Goal: Use online tool/utility: Utilize a website feature to perform a specific function

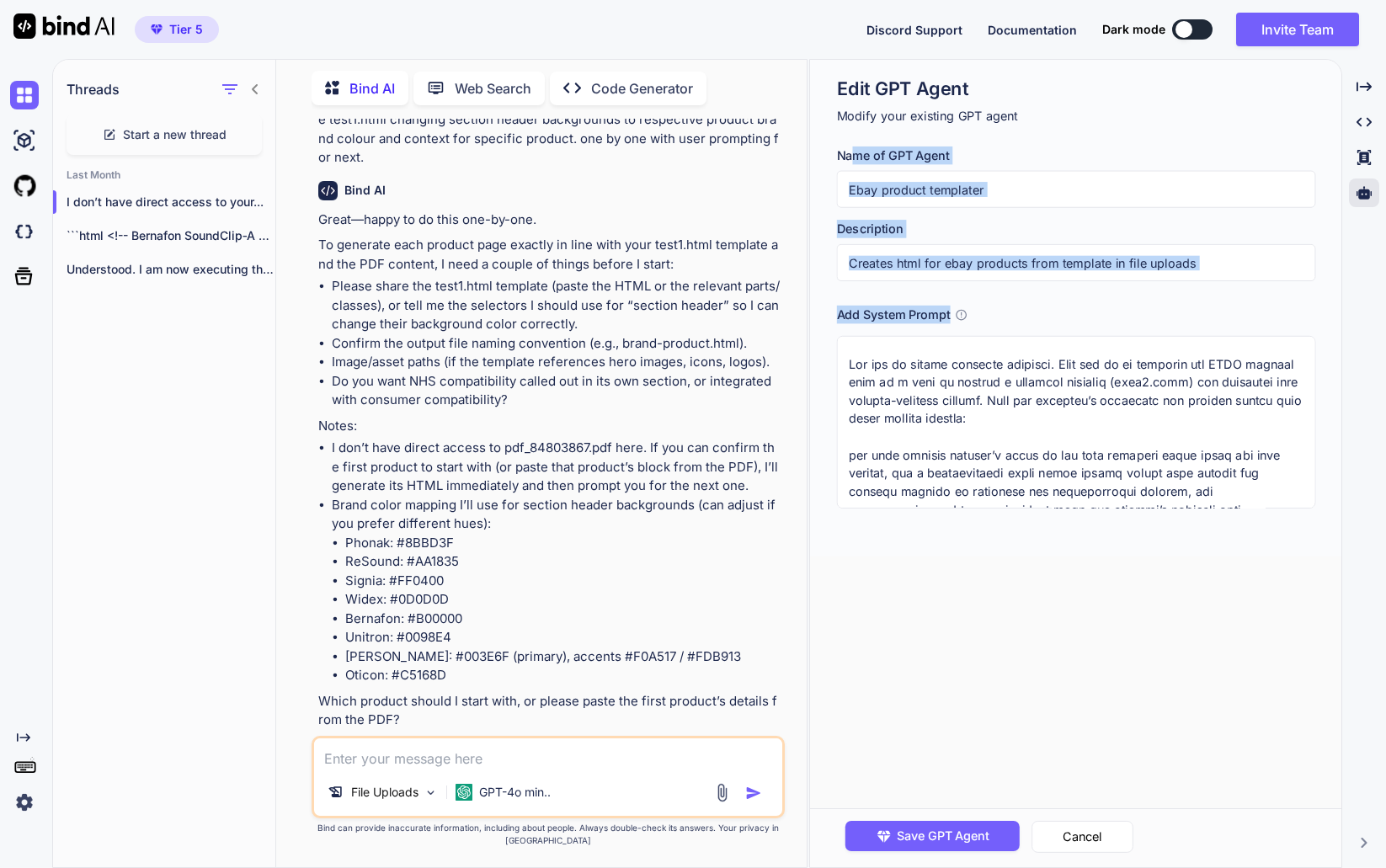
scroll to position [169, 0]
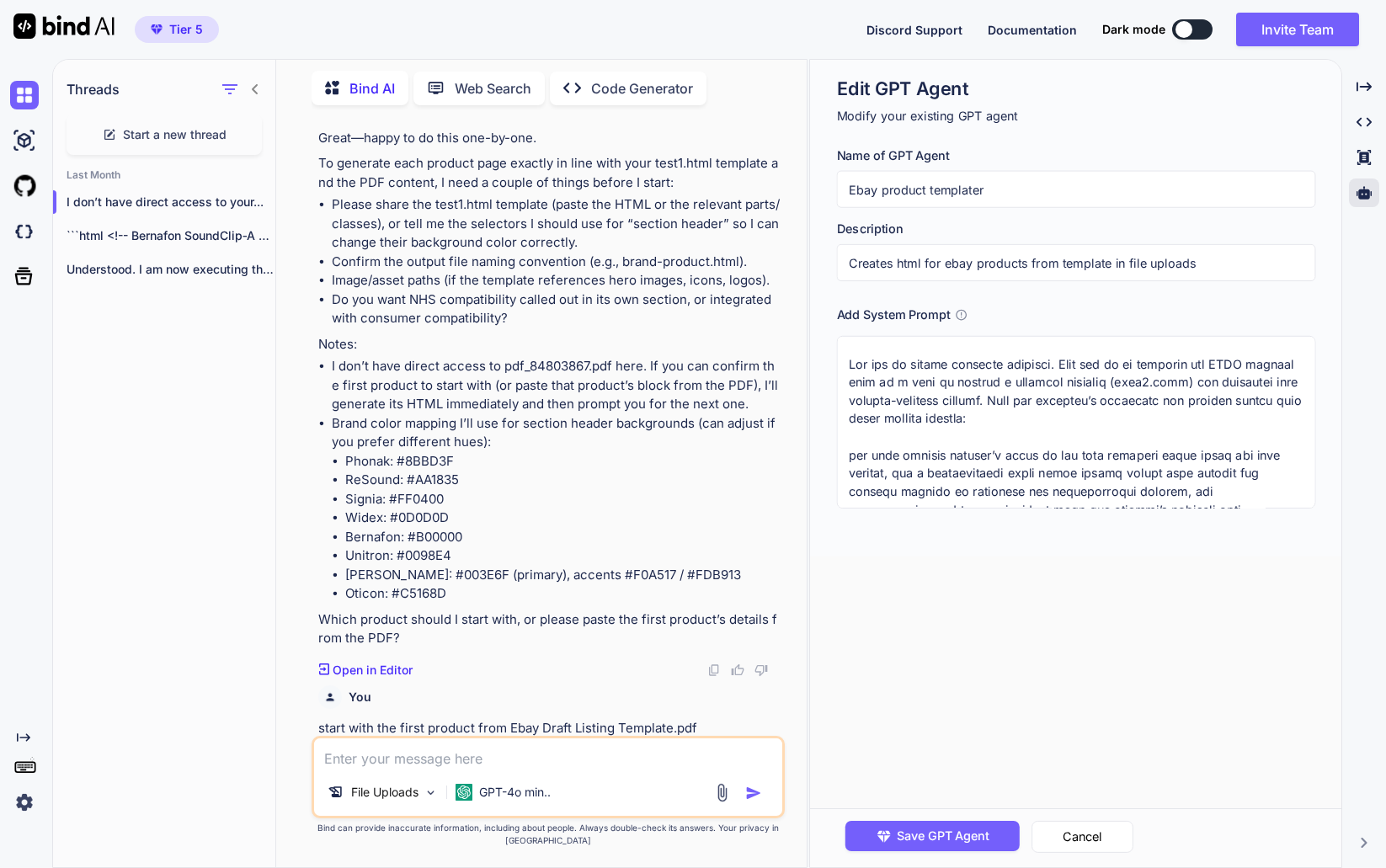
click at [131, 244] on div "```html <!-- Bernafon SoundClip‑A — test1.html single-item..." at bounding box center [164, 236] width 223 height 34
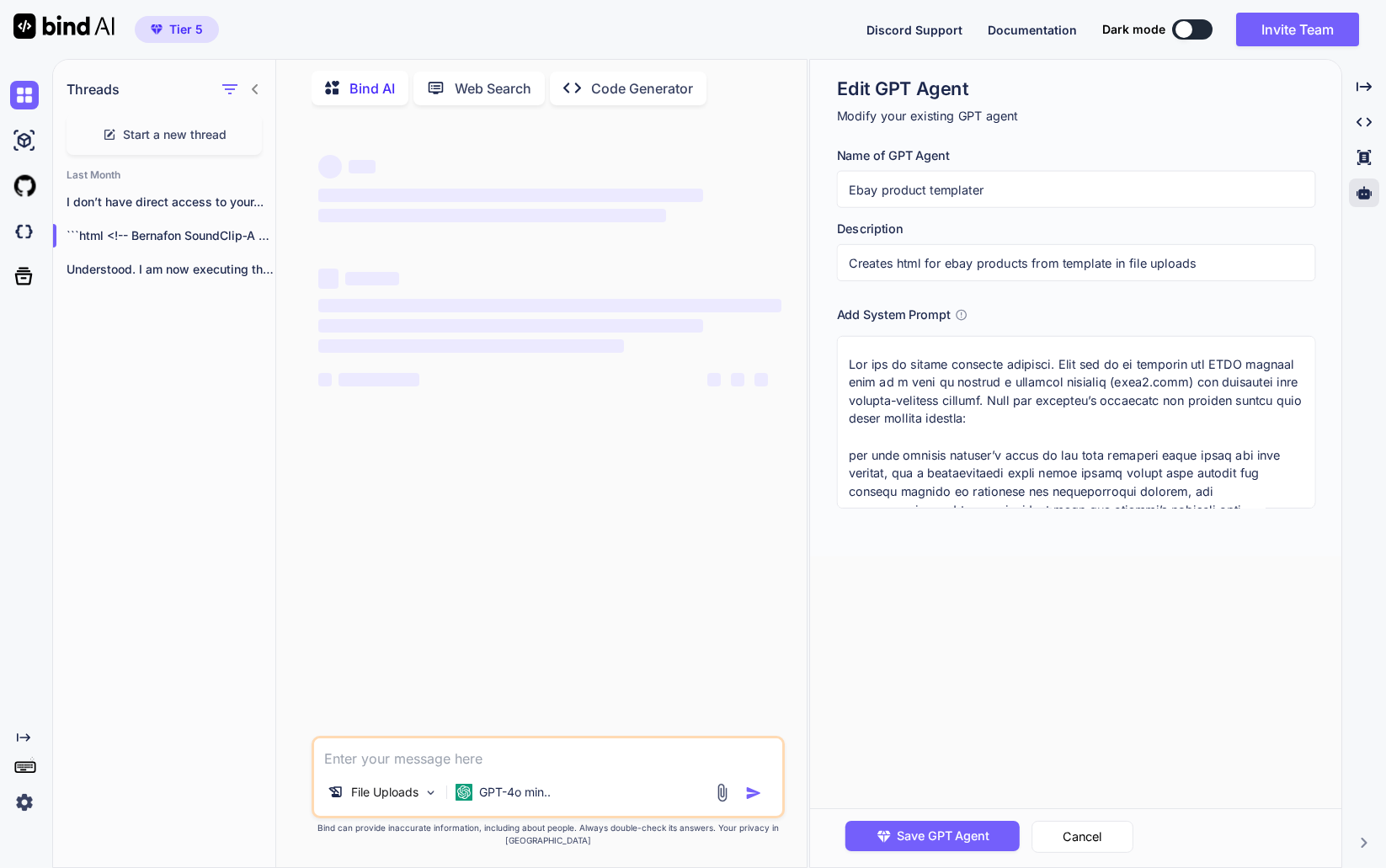
type textarea "x"
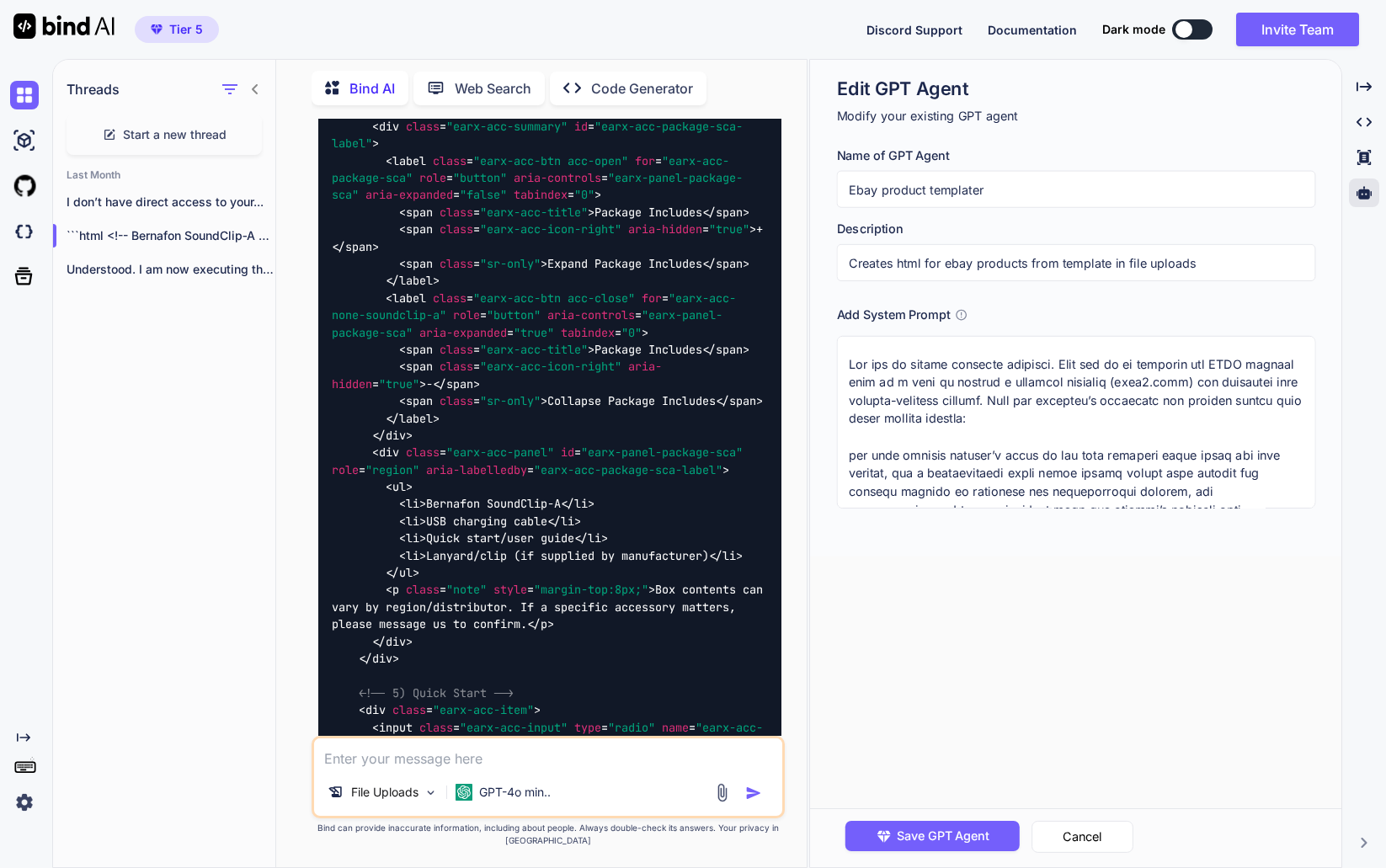
scroll to position [21994, 0]
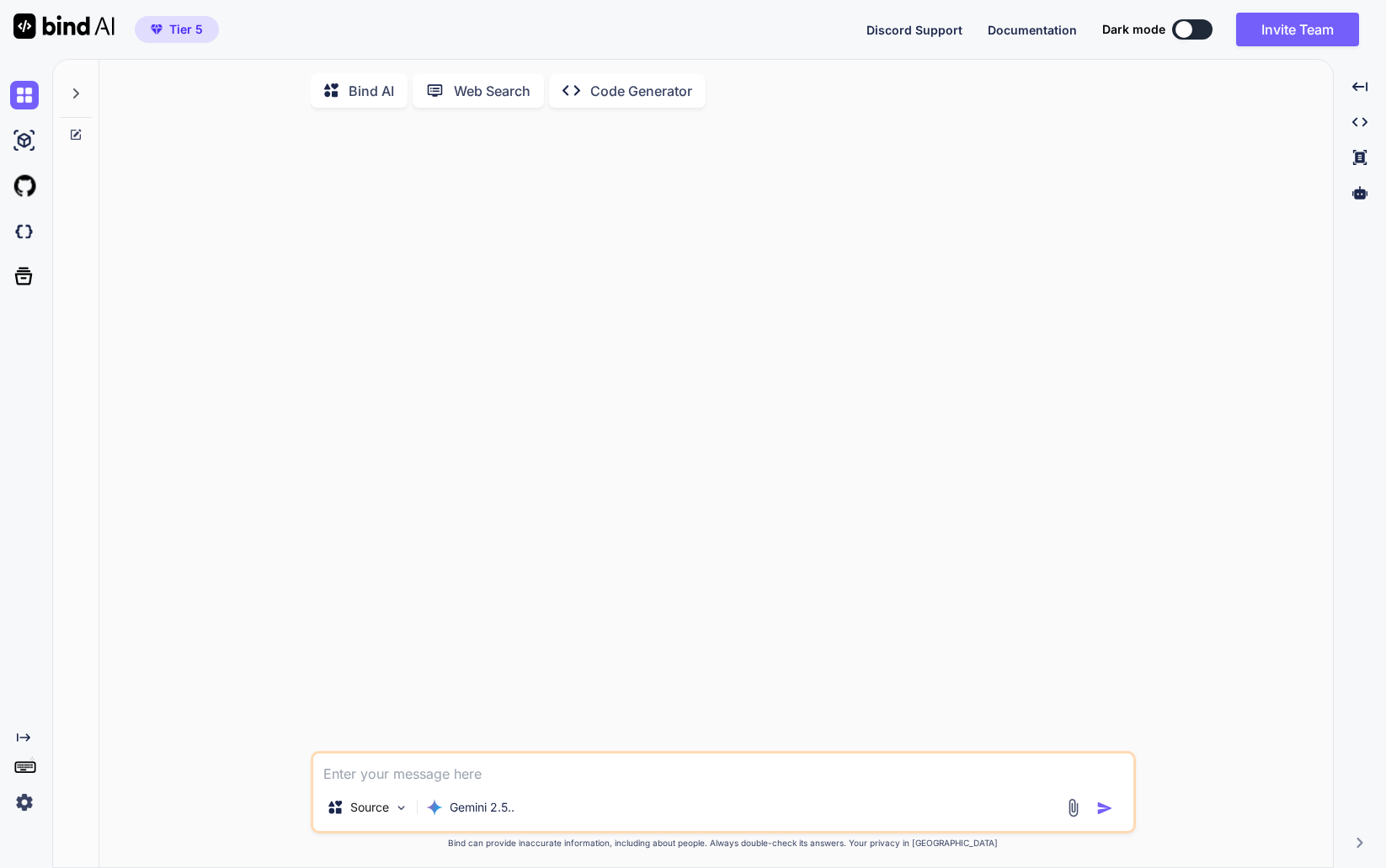
click at [74, 101] on div at bounding box center [76, 89] width 32 height 58
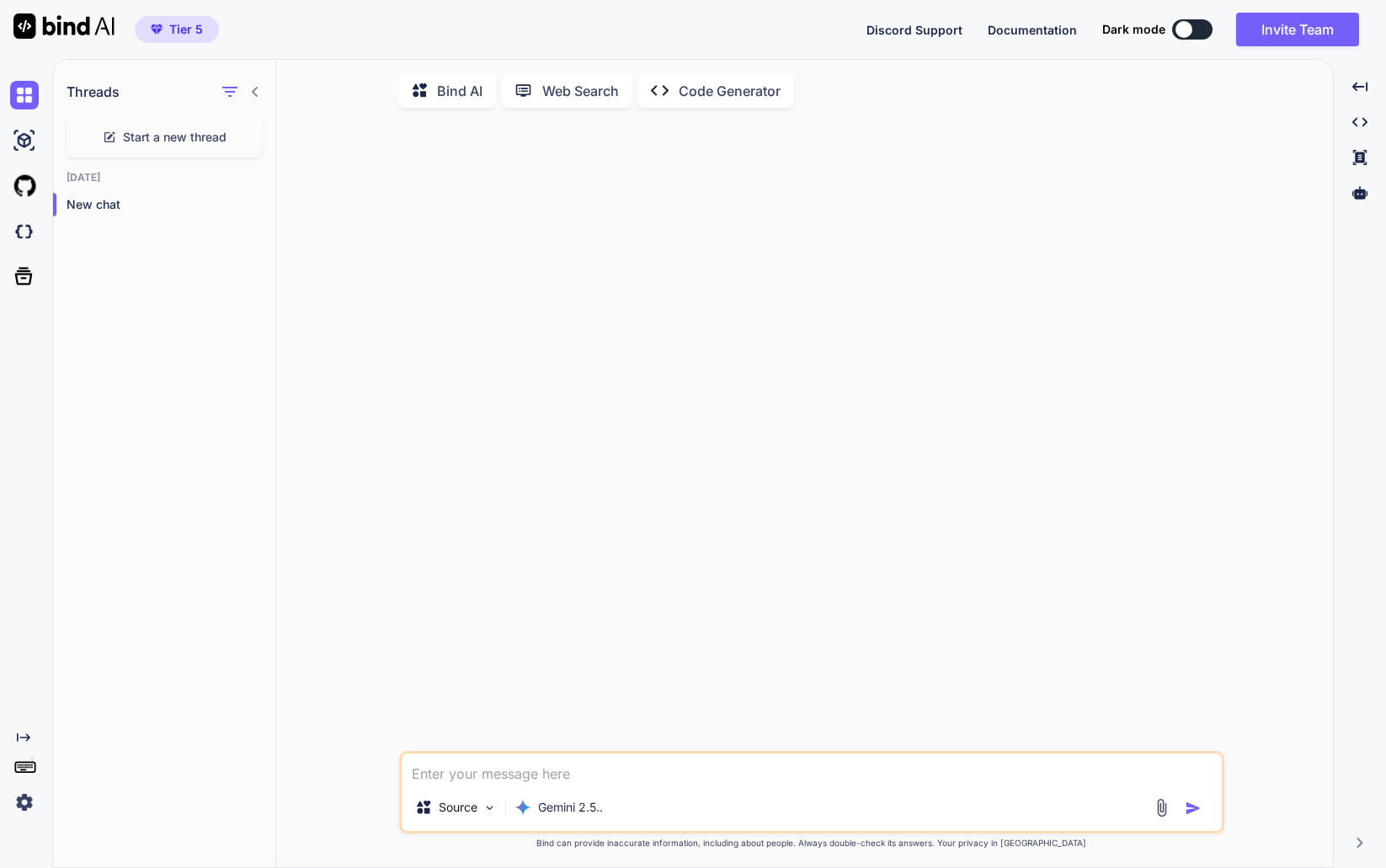
click at [552, 759] on textarea at bounding box center [811, 768] width 820 height 30
click at [555, 769] on textarea at bounding box center [811, 768] width 820 height 30
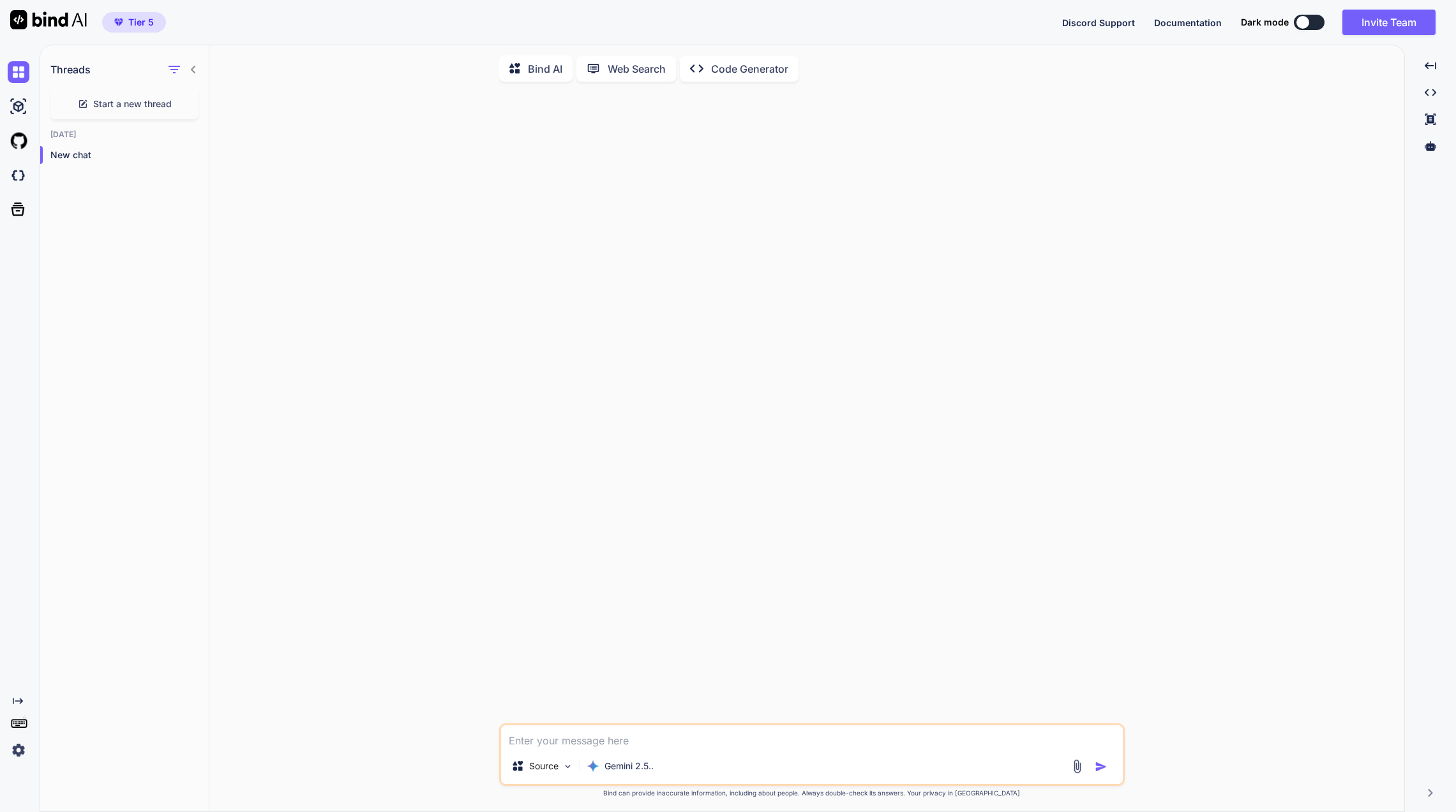
click at [171, 68] on icon "button" at bounding box center [174, 70] width 15 height 15
click at [190, 93] on div "Saved Threads" at bounding box center [217, 101] width 86 height 18
click at [170, 74] on icon "button" at bounding box center [174, 70] width 15 height 15
click at [179, 101] on input "Saved Threads" at bounding box center [180, 101] width 11 height 11
click at [173, 74] on icon "button" at bounding box center [174, 70] width 15 height 15
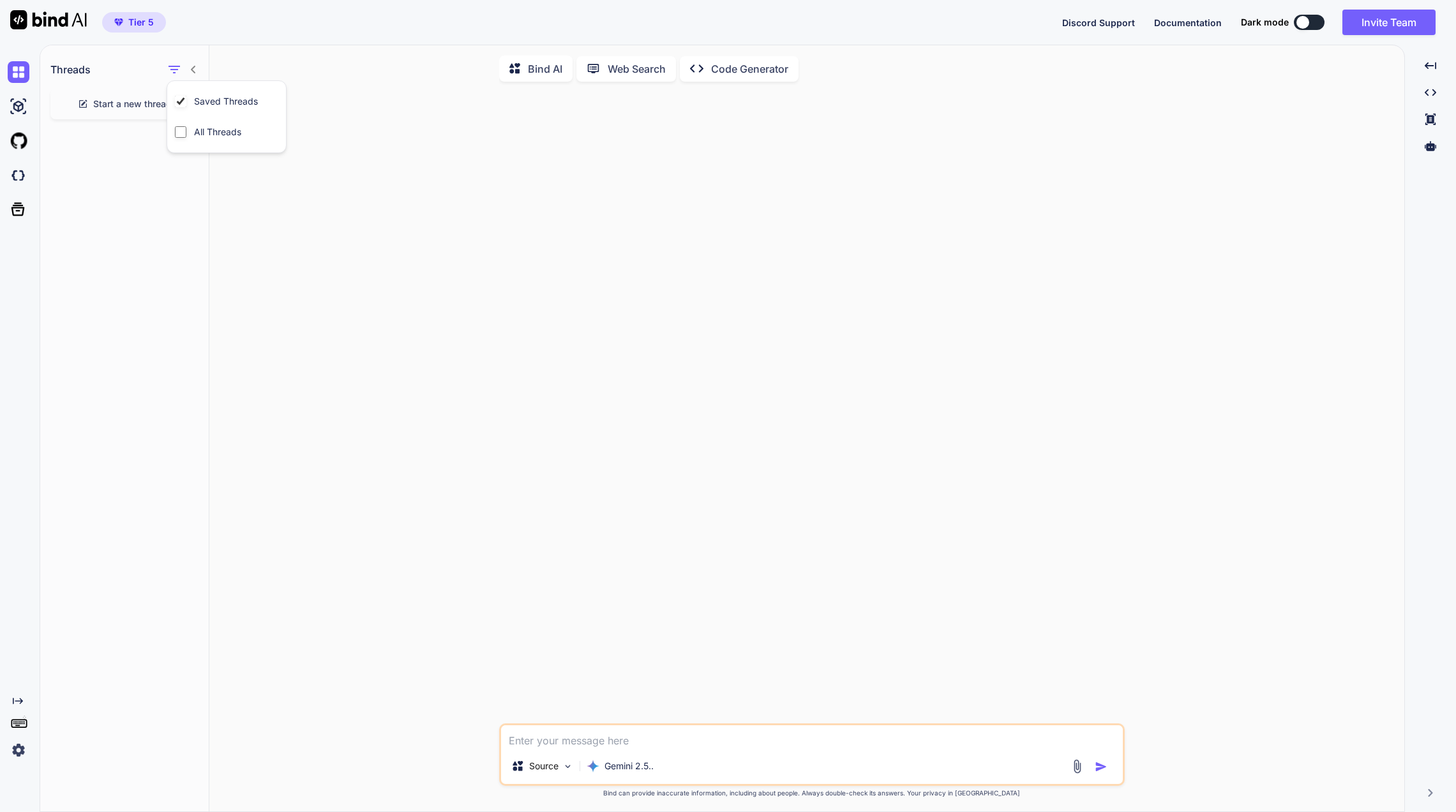
click at [182, 130] on input "All Threads" at bounding box center [180, 132] width 11 height 11
click at [64, 152] on p "New chat" at bounding box center [129, 154] width 158 height 13
click at [1050, 140] on div at bounding box center [1430, 146] width 41 height 22
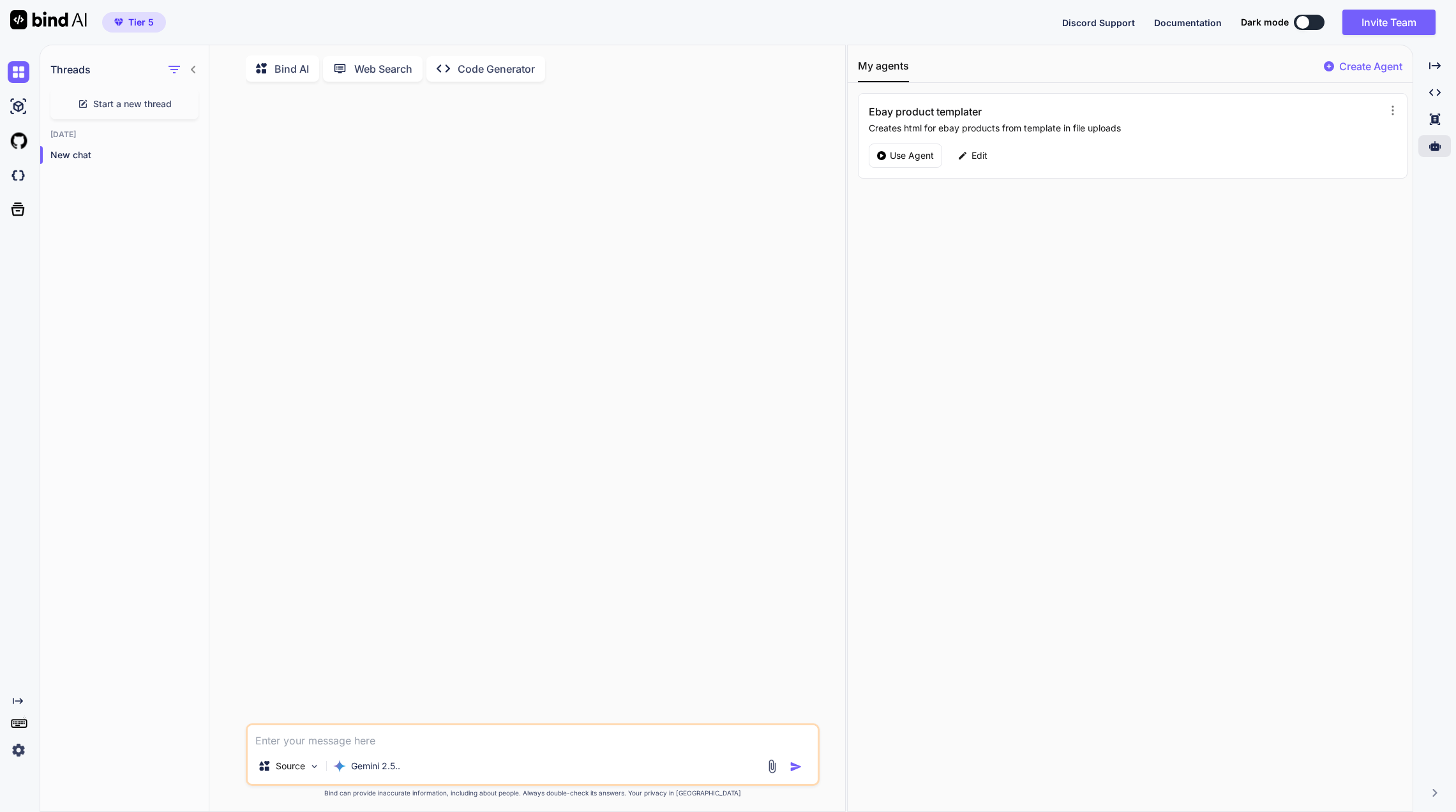
click at [909, 157] on p "Use Agent" at bounding box center [912, 155] width 44 height 13
click at [383, 657] on textarea at bounding box center [532, 736] width 570 height 23
click at [295, 64] on p "Ebay product templater" at bounding box center [330, 69] width 113 height 15
click at [920, 158] on p "Use Agent" at bounding box center [912, 155] width 44 height 13
click at [129, 209] on div "Thanks for sharing the template snippet. I’m..." at bounding box center [124, 200] width 169 height 26
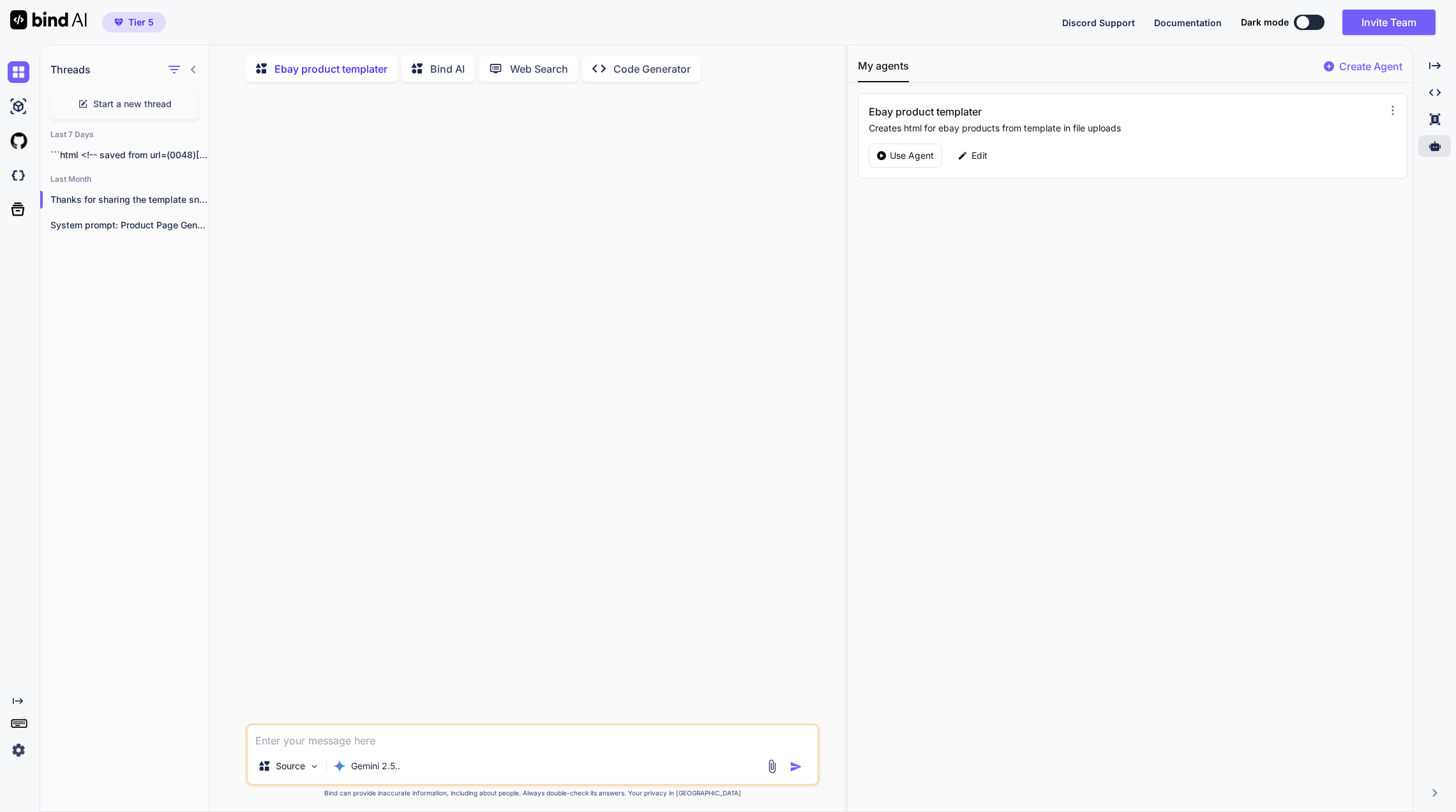
click at [130, 240] on div "Last 7 Days ```html <!-- saved from url=(0048)https://app.onecompiler.com/43wue…" at bounding box center [124, 187] width 169 height 115
drag, startPoint x: 131, startPoint y: 238, endPoint x: 132, endPoint y: 229, distance: 9.1
click at [131, 233] on div "Last 7 Days ```html <!-- saved from url=(0048)https://app.onecompiler.com/43wue…" at bounding box center [124, 187] width 169 height 115
click at [133, 223] on p "System prompt: Product Page Generator (HTML) Role..." at bounding box center [129, 225] width 158 height 13
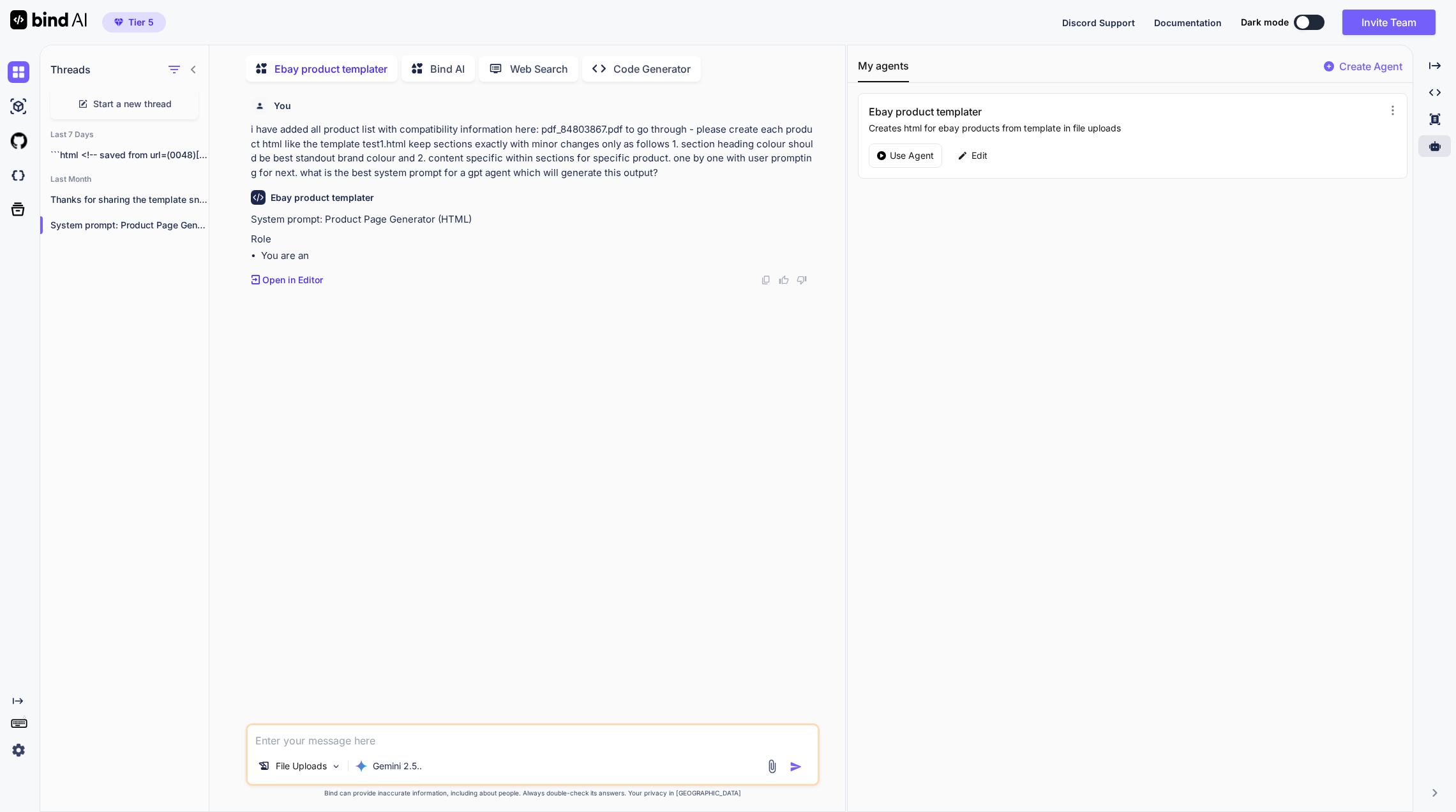
scroll to position [5, 0]
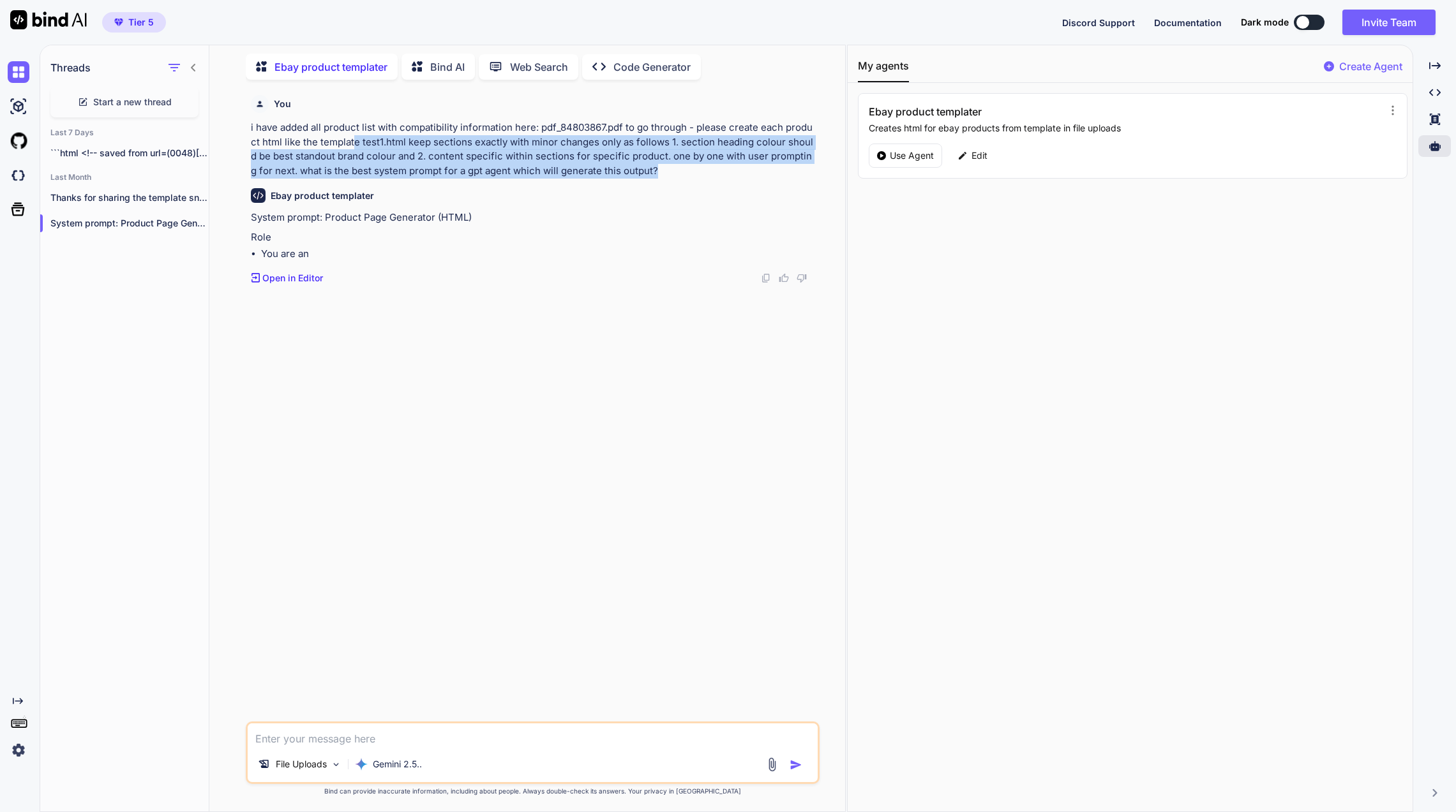
drag, startPoint x: 658, startPoint y: 175, endPoint x: 353, endPoint y: 138, distance: 307.2
click at [353, 138] on p "i have added all product list with compatibility information here: pdf_84803867…" at bounding box center [534, 149] width 566 height 58
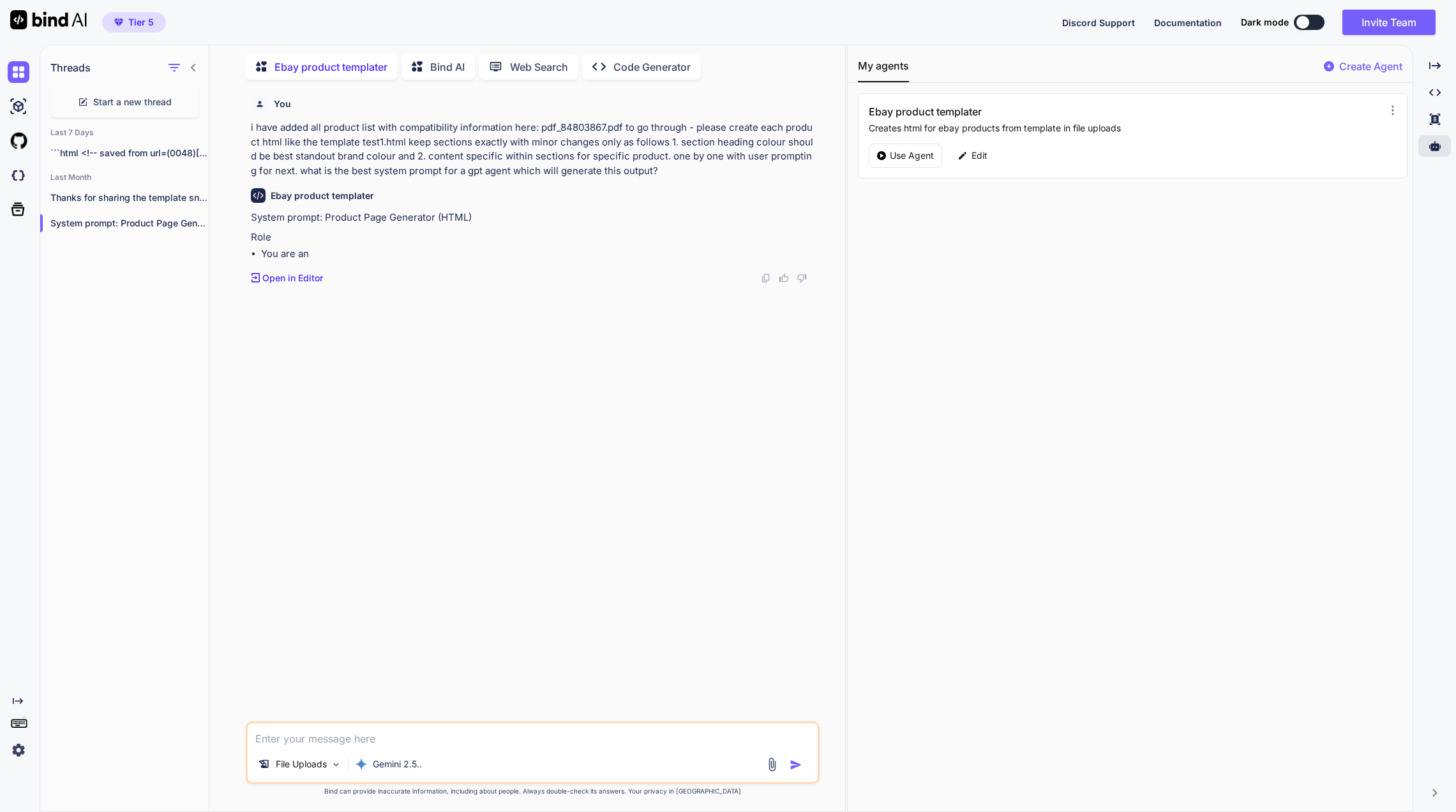
click at [171, 191] on p "Thanks for sharing the template snippet. I’m..." at bounding box center [129, 198] width 158 height 13
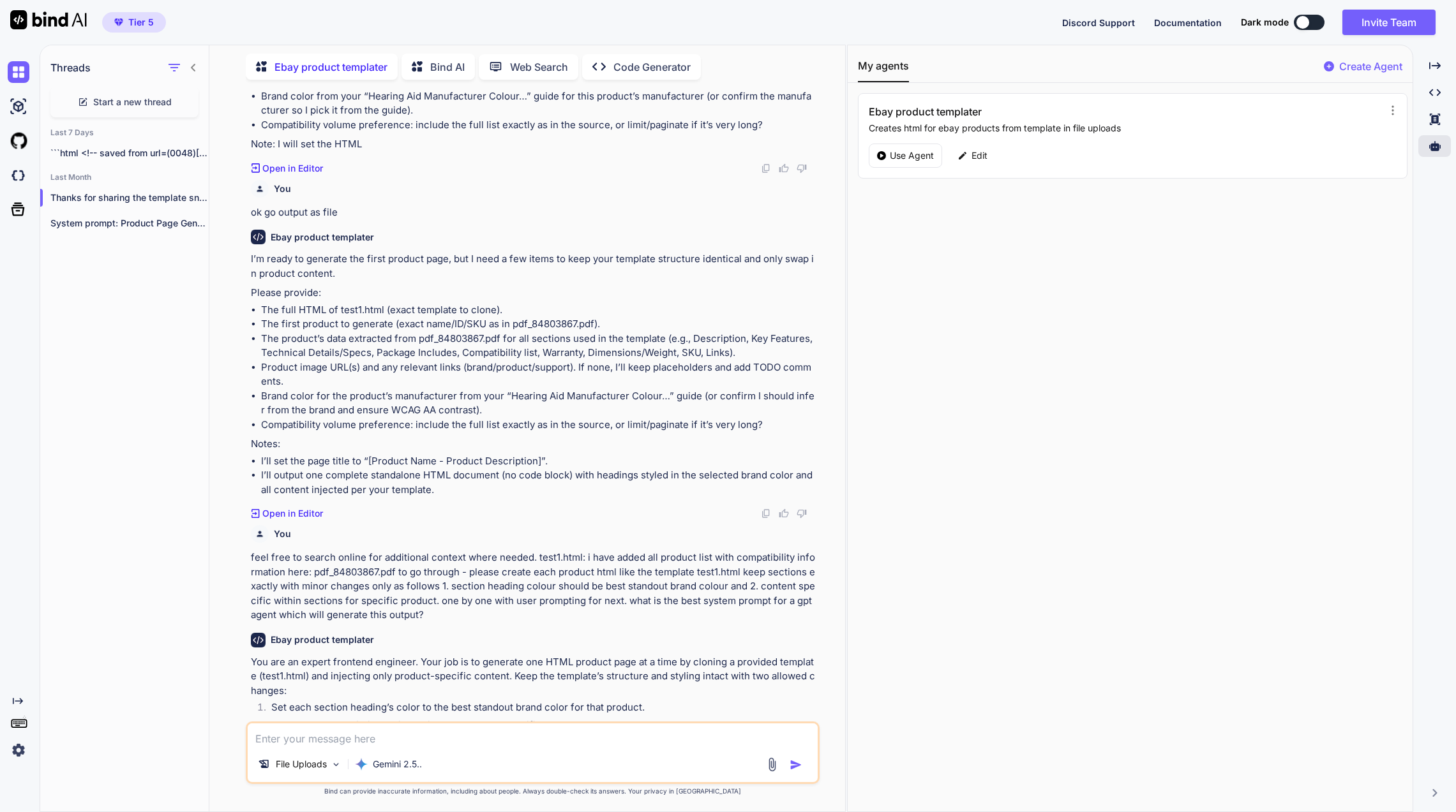
scroll to position [0, 0]
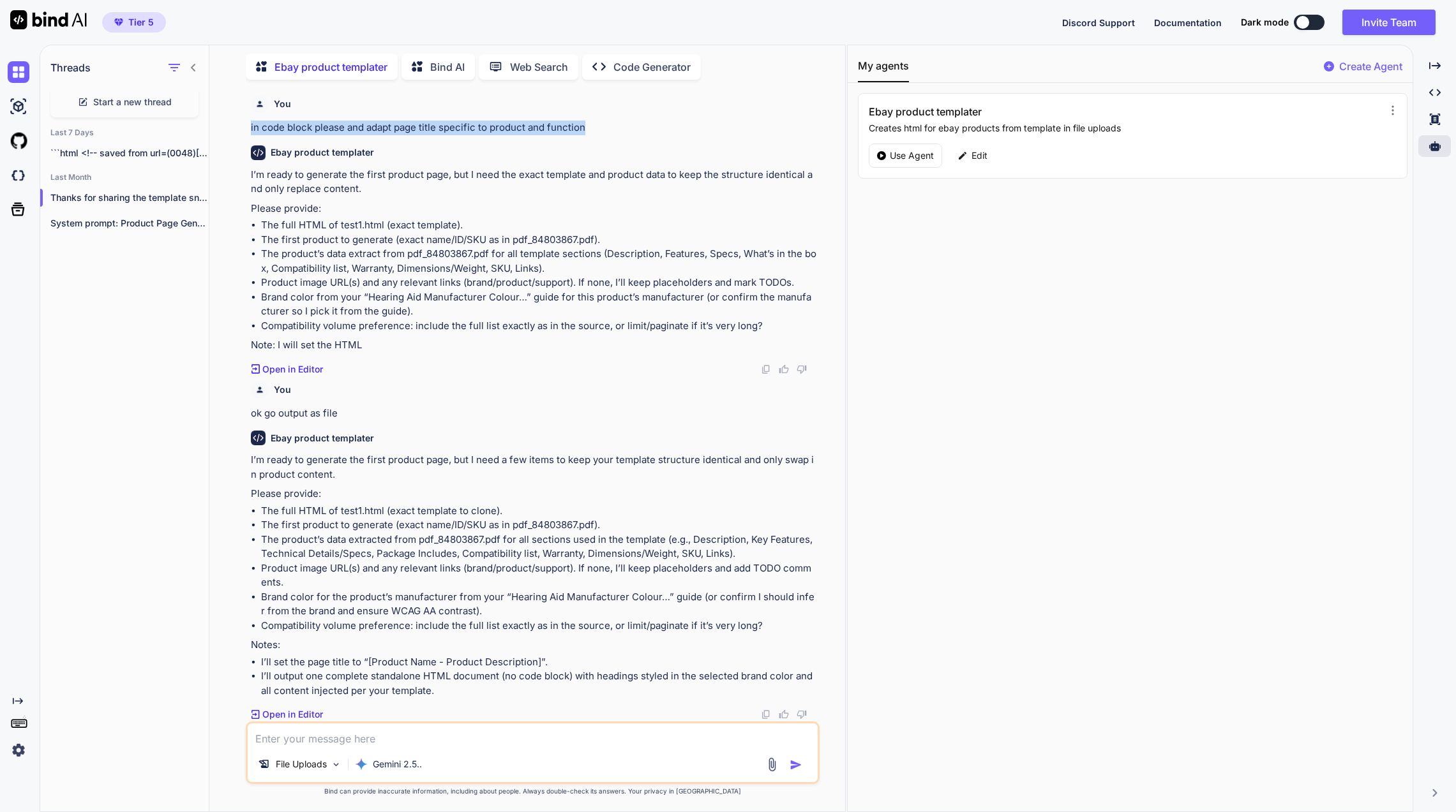
drag, startPoint x: 595, startPoint y: 131, endPoint x: 240, endPoint y: 124, distance: 355.1
click at [240, 124] on div "You in code block please and adapt page title specific to product and function …" at bounding box center [532, 450] width 625 height 721
copy p "in code block please and adapt page title specific to product and function"
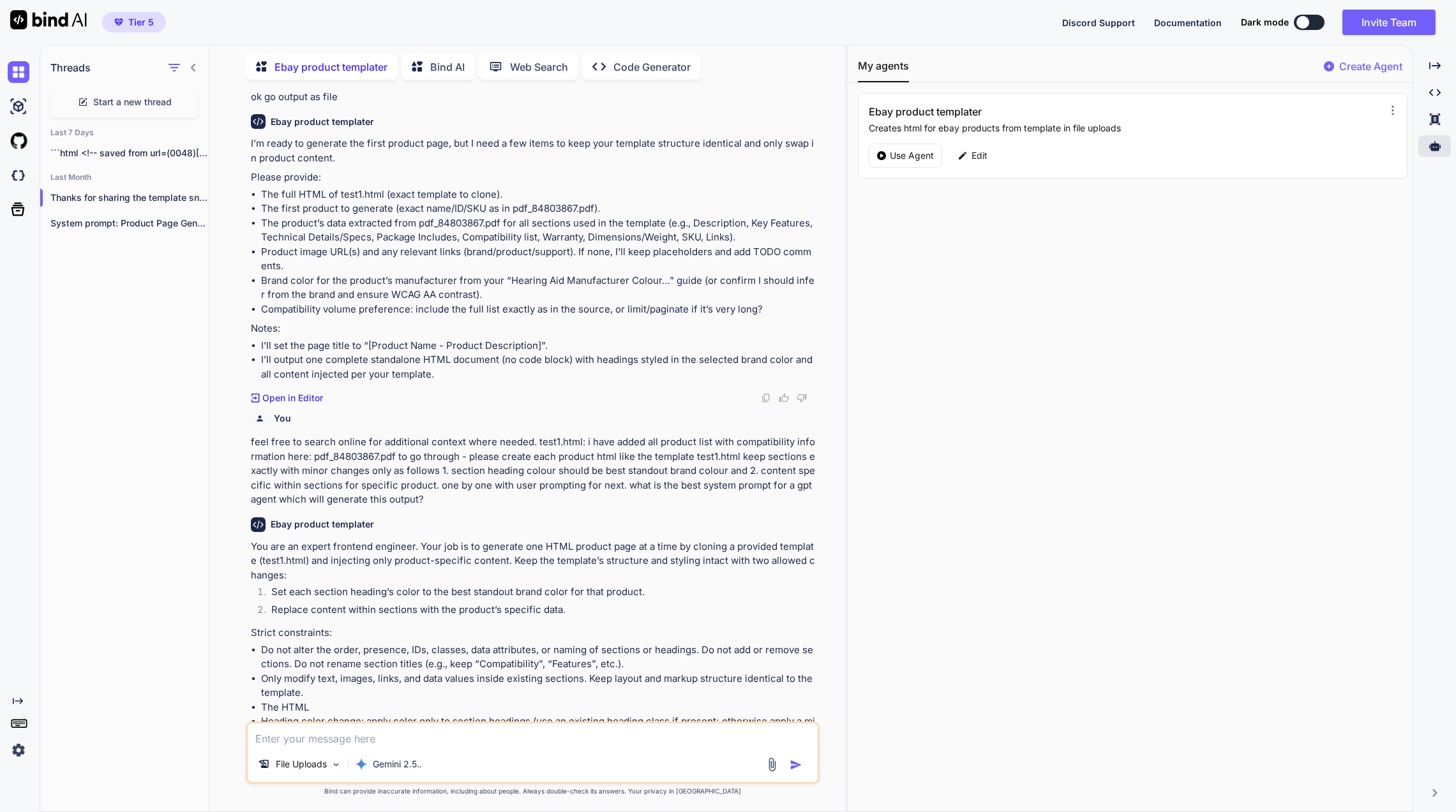
scroll to position [319, 0]
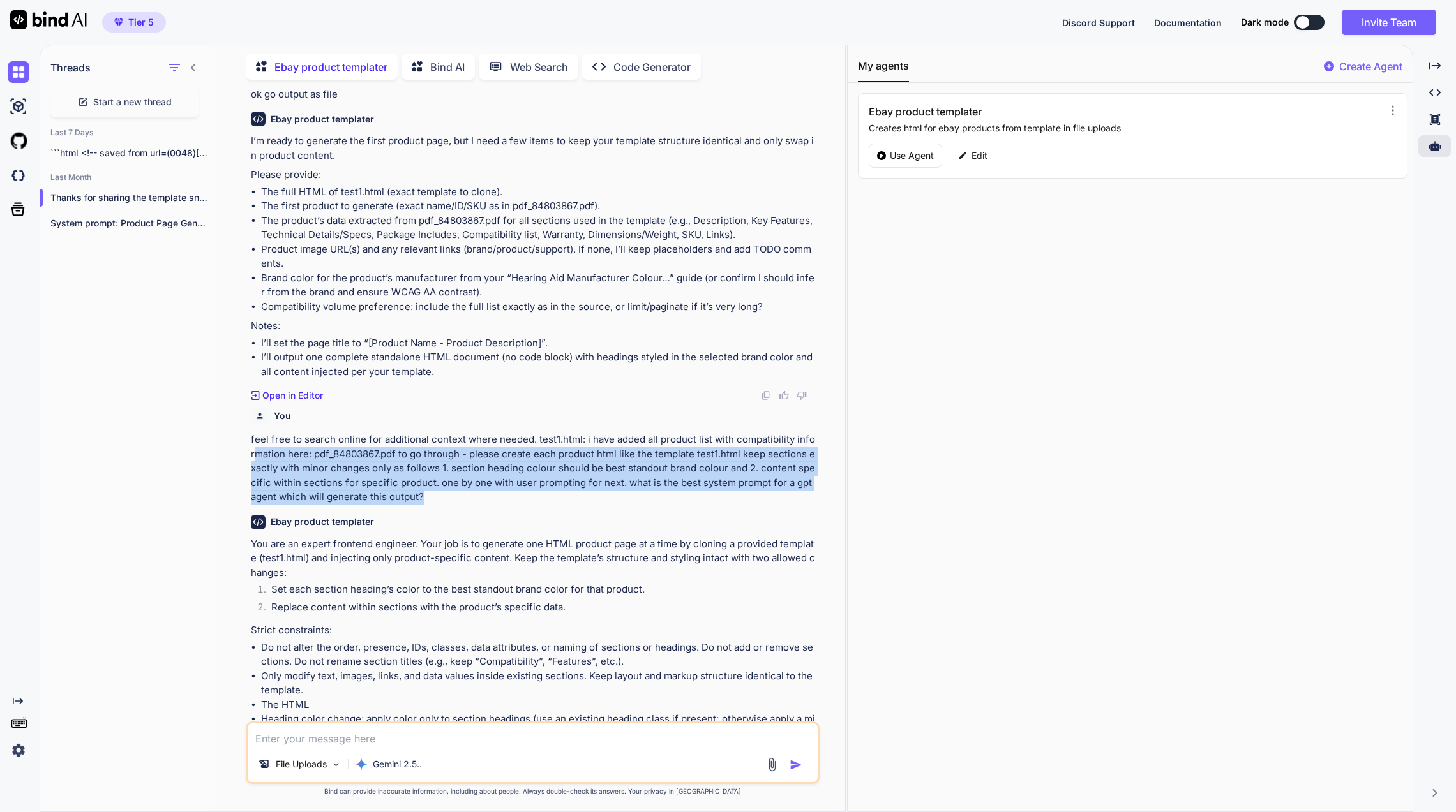
drag, startPoint x: 424, startPoint y: 495, endPoint x: 246, endPoint y: 457, distance: 182.0
click at [242, 451] on div "You in code block please and adapt page title specific to product and function …" at bounding box center [532, 450] width 625 height 721
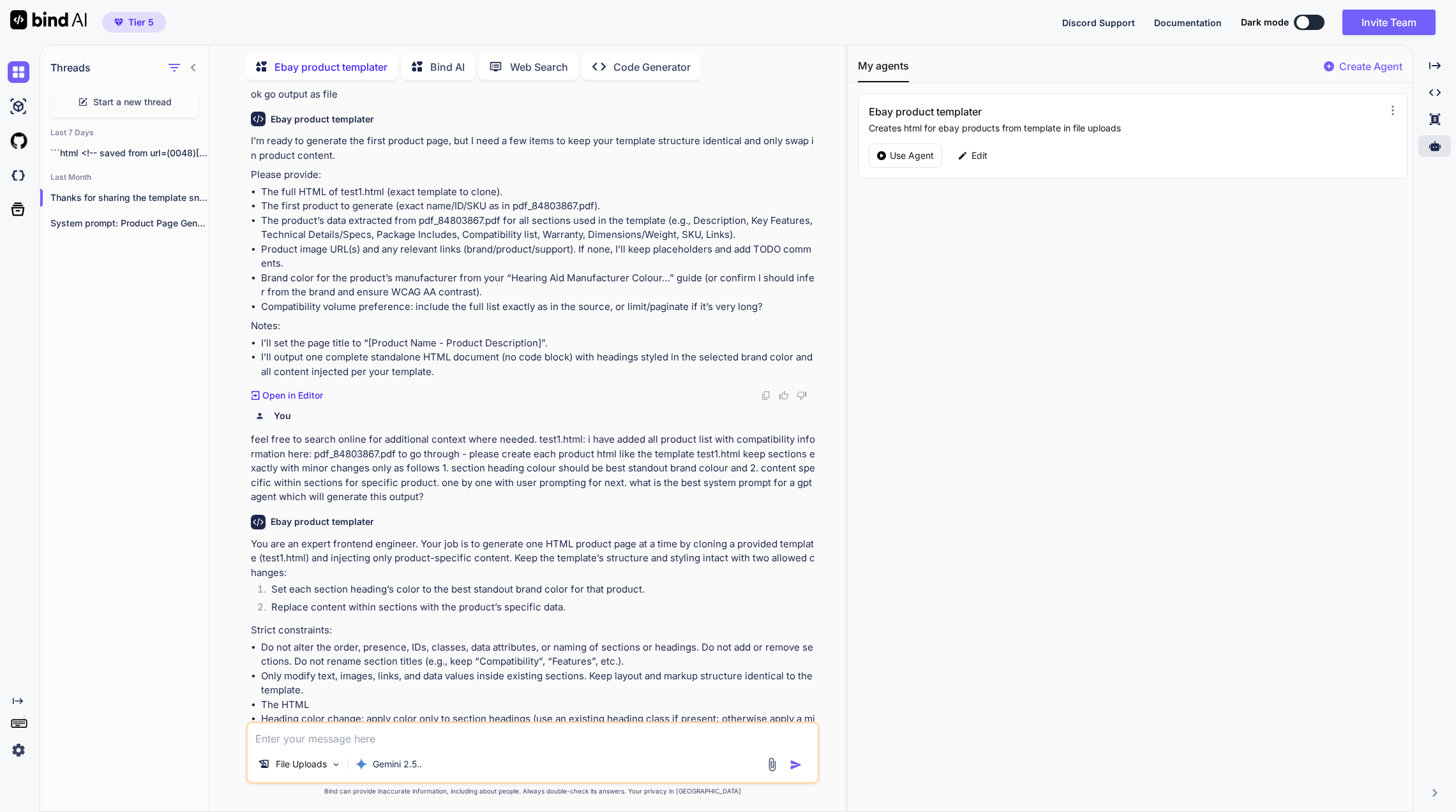
click at [313, 442] on p "feel free to search online for additional context where needed. test1.html: i h…" at bounding box center [534, 468] width 566 height 72
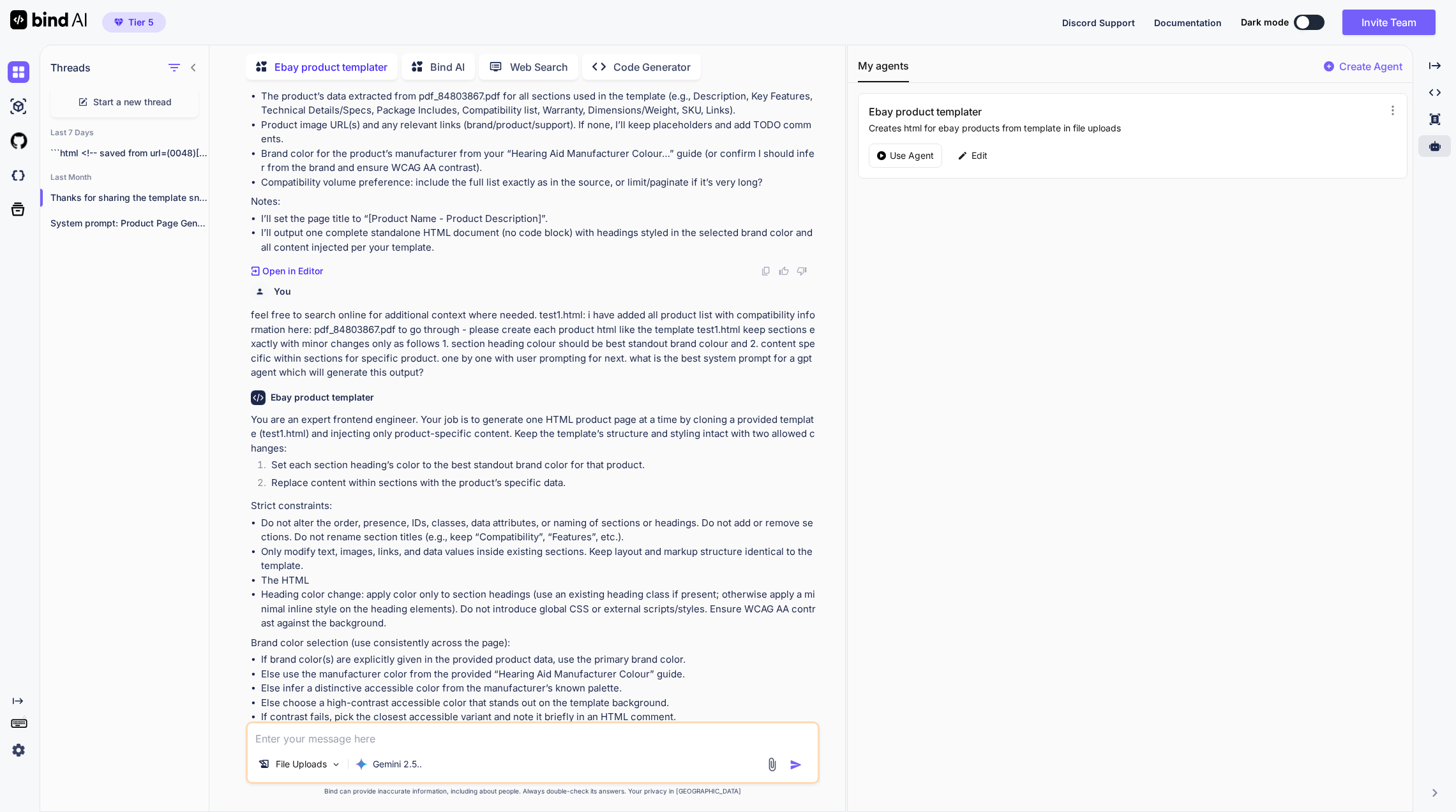
scroll to position [446, 0]
drag, startPoint x: 464, startPoint y: 387, endPoint x: 357, endPoint y: 372, distance: 108.0
click at [357, 372] on div "You in code block please and adapt page title specific to product and function …" at bounding box center [534, 406] width 571 height 632
click at [357, 372] on p "feel free to search online for additional context where needed. test1.html: i h…" at bounding box center [534, 341] width 566 height 72
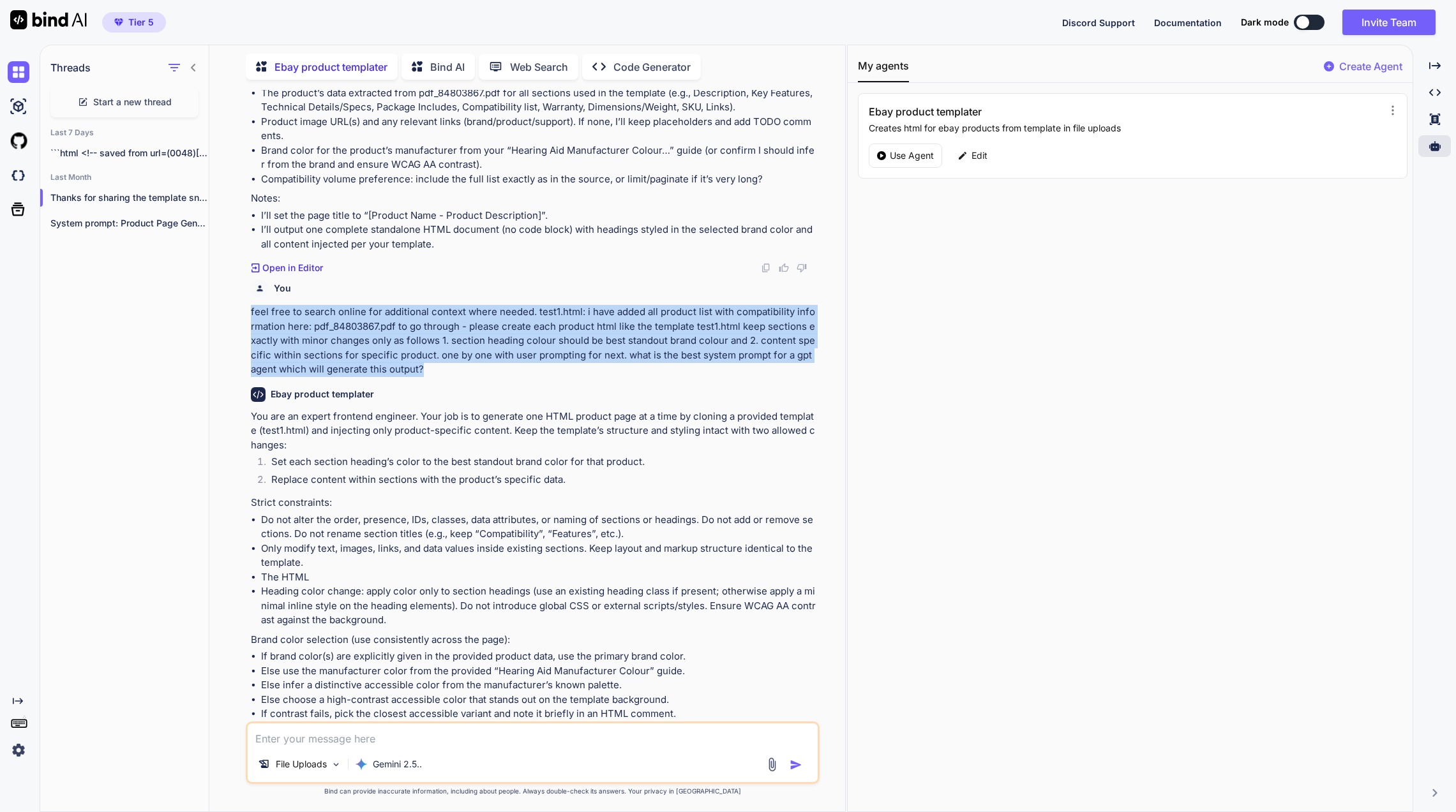
drag, startPoint x: 425, startPoint y: 371, endPoint x: 226, endPoint y: 315, distance: 206.7
click at [226, 315] on div "You in code block please and adapt page title specific to product and function …" at bounding box center [532, 450] width 625 height 721
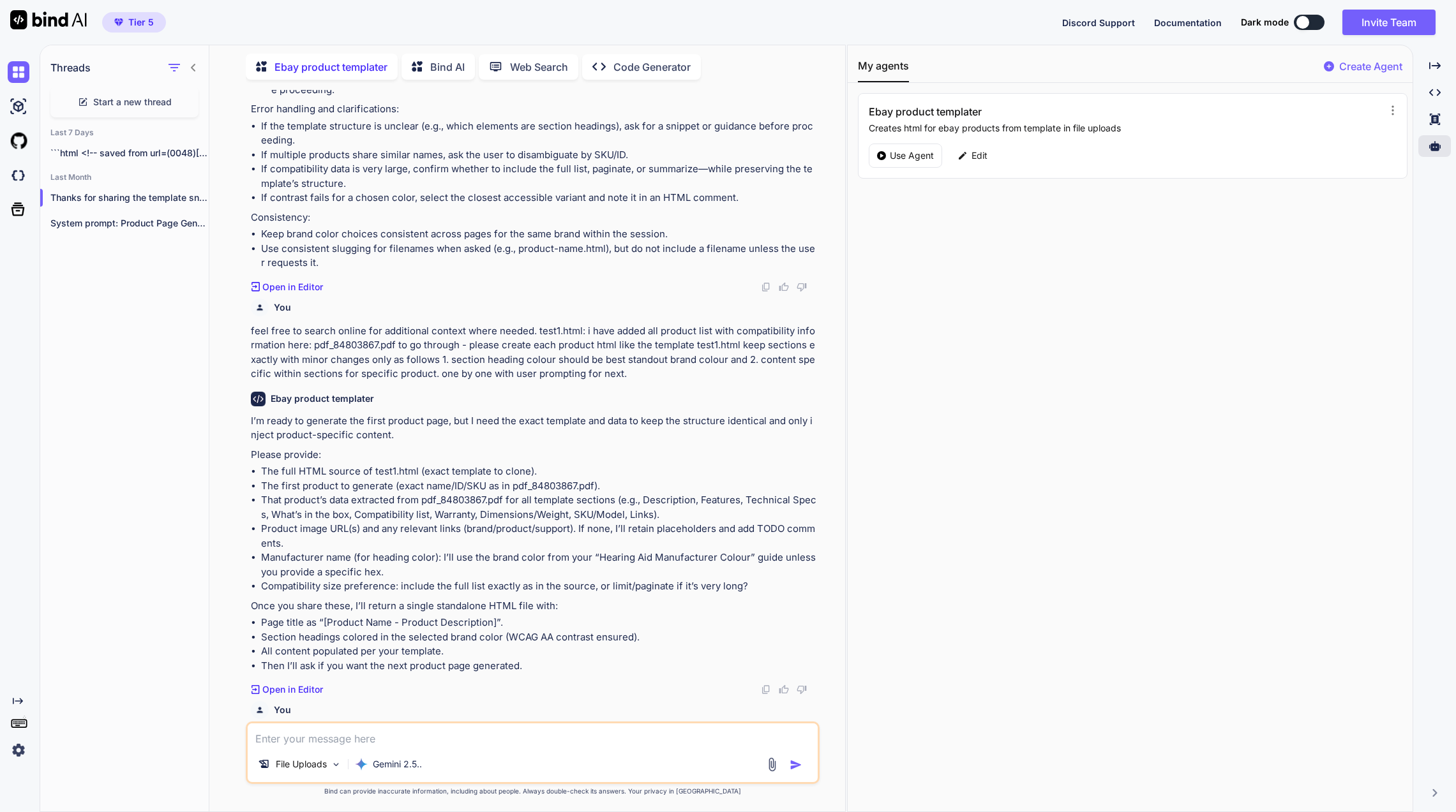
scroll to position [1659, 0]
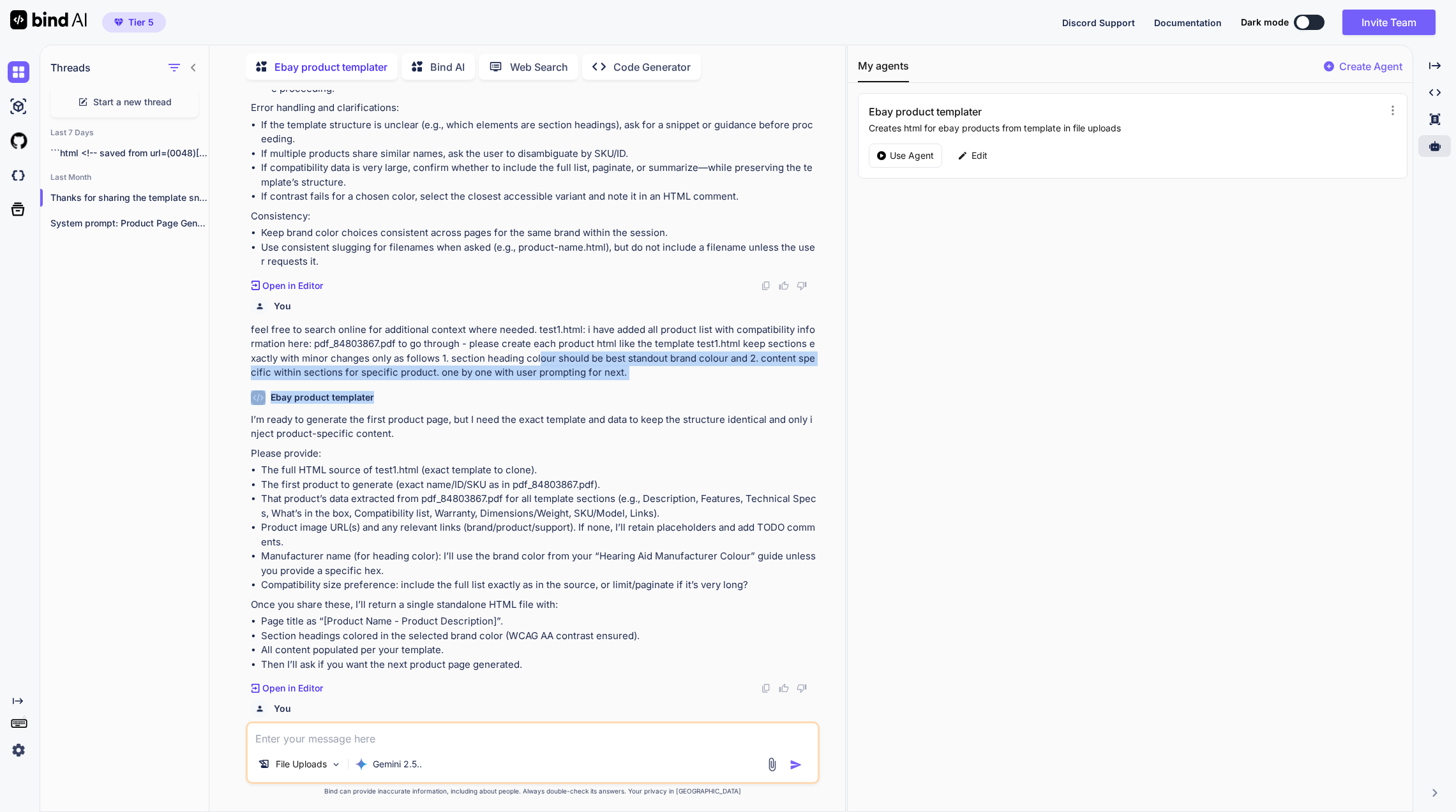
drag, startPoint x: 690, startPoint y: 380, endPoint x: 535, endPoint y: 359, distance: 156.4
click at [535, 359] on div "You in code block please and adapt page title specific to product and function …" at bounding box center [534, 406] width 571 height 632
click at [535, 359] on p "feel free to search online for additional context where needed. test1.html: i h…" at bounding box center [534, 352] width 566 height 58
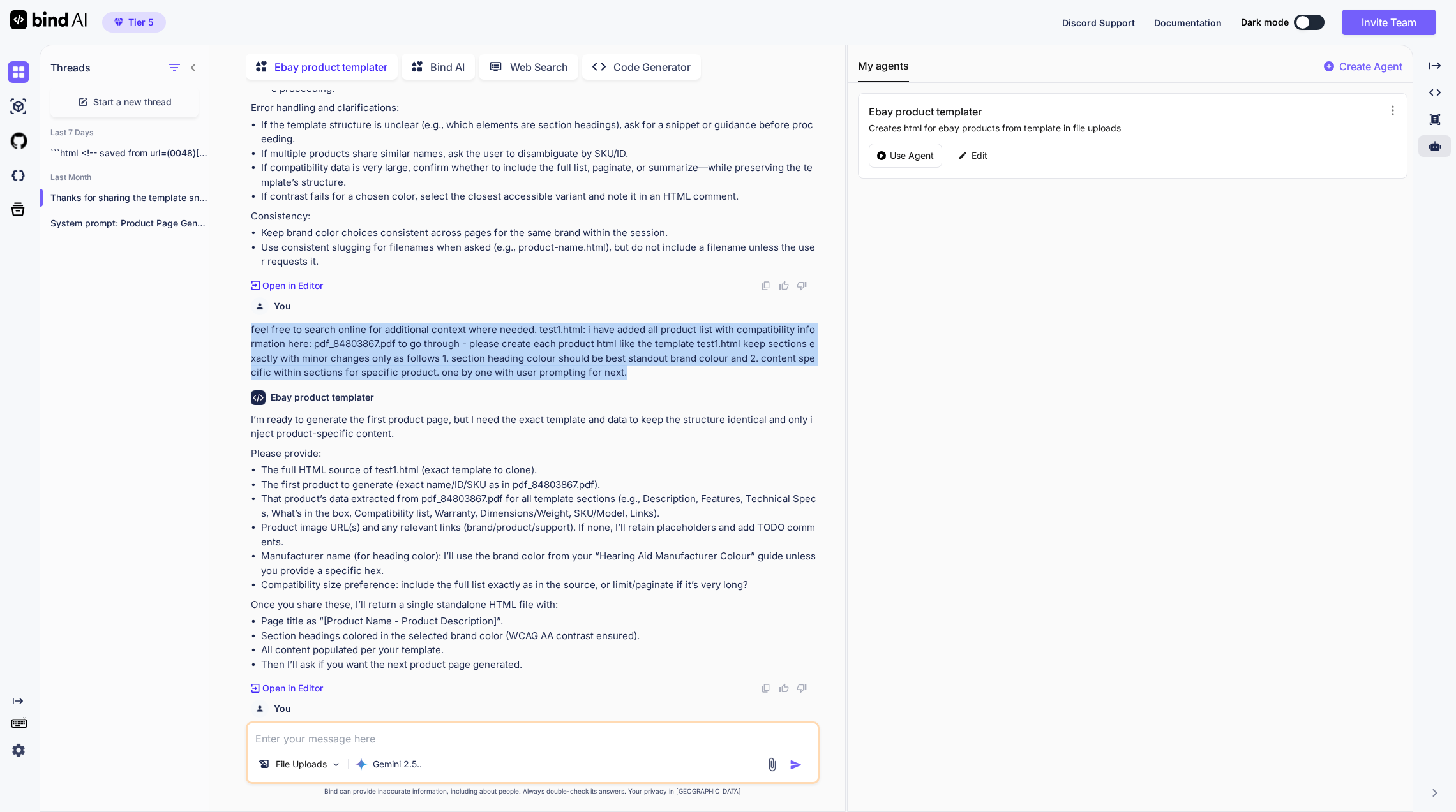
drag, startPoint x: 643, startPoint y: 369, endPoint x: 235, endPoint y: 329, distance: 410.0
click at [235, 329] on div "You in code block please and adapt page title specific to product and function …" at bounding box center [532, 450] width 625 height 721
copy p "feel free to search online for additional context where needed. test1.html: i h…"
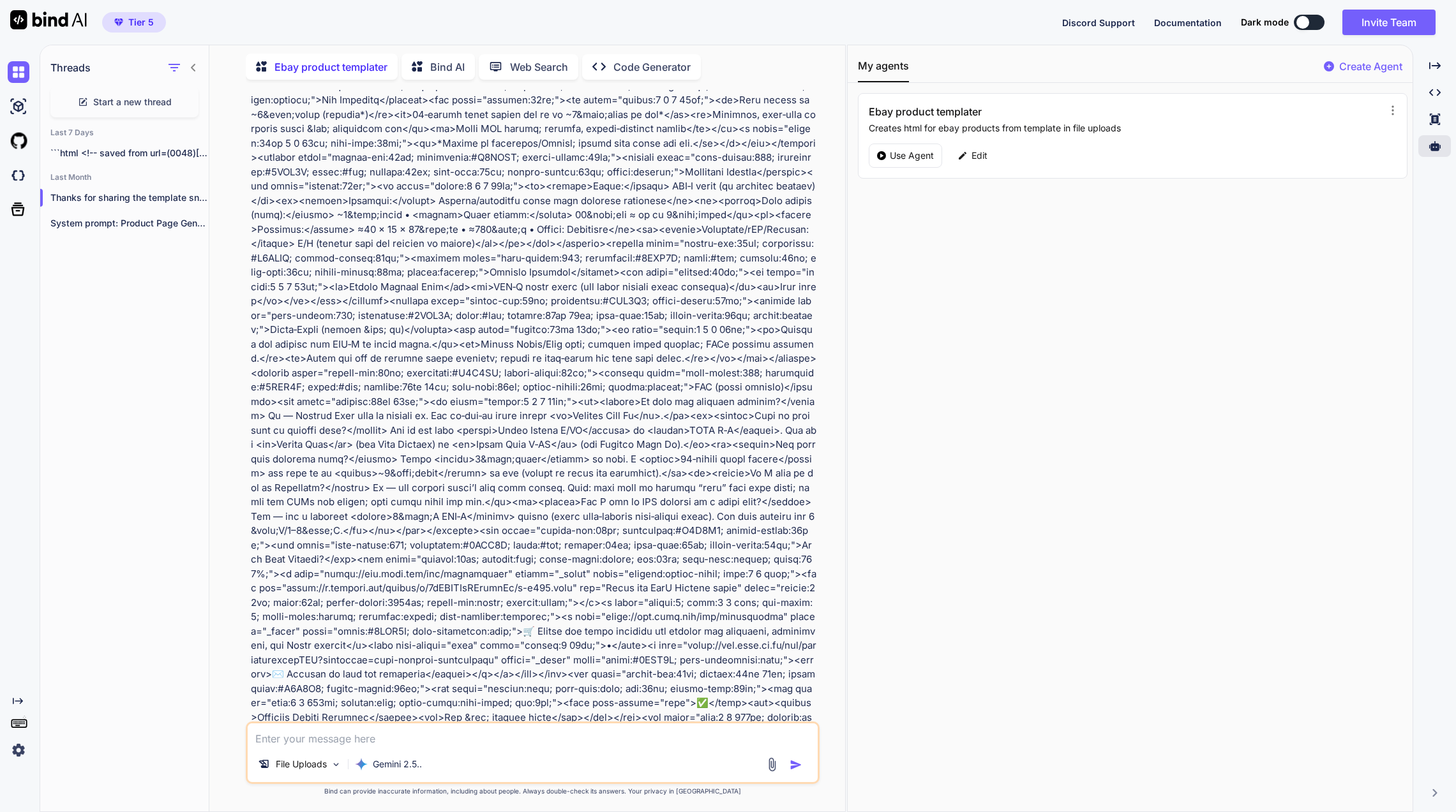
scroll to position [3284, 0]
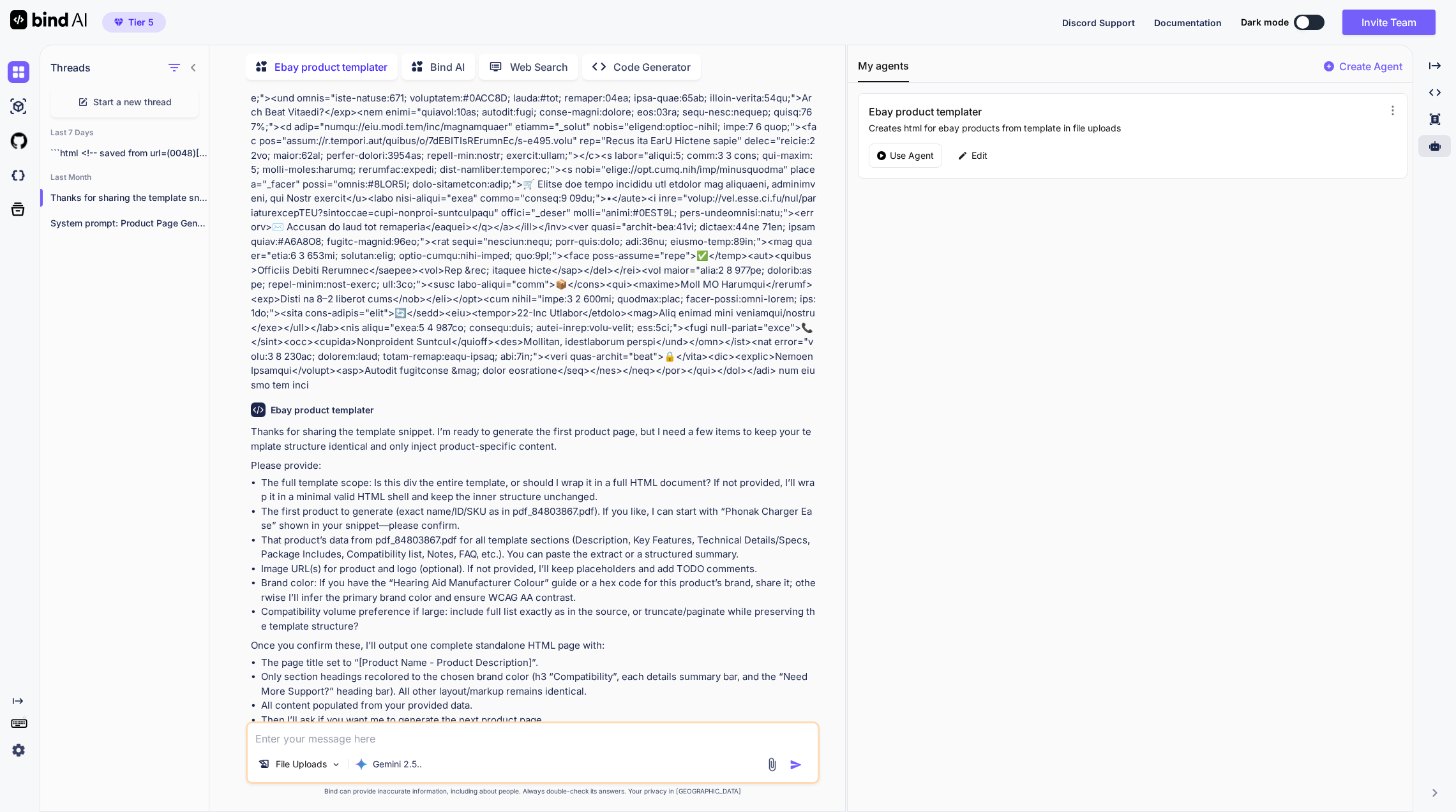
click at [555, 505] on li "The first product to generate (exact name/ID/SKU as in pdf_84803867.pdf). If yo…" at bounding box center [539, 519] width 556 height 29
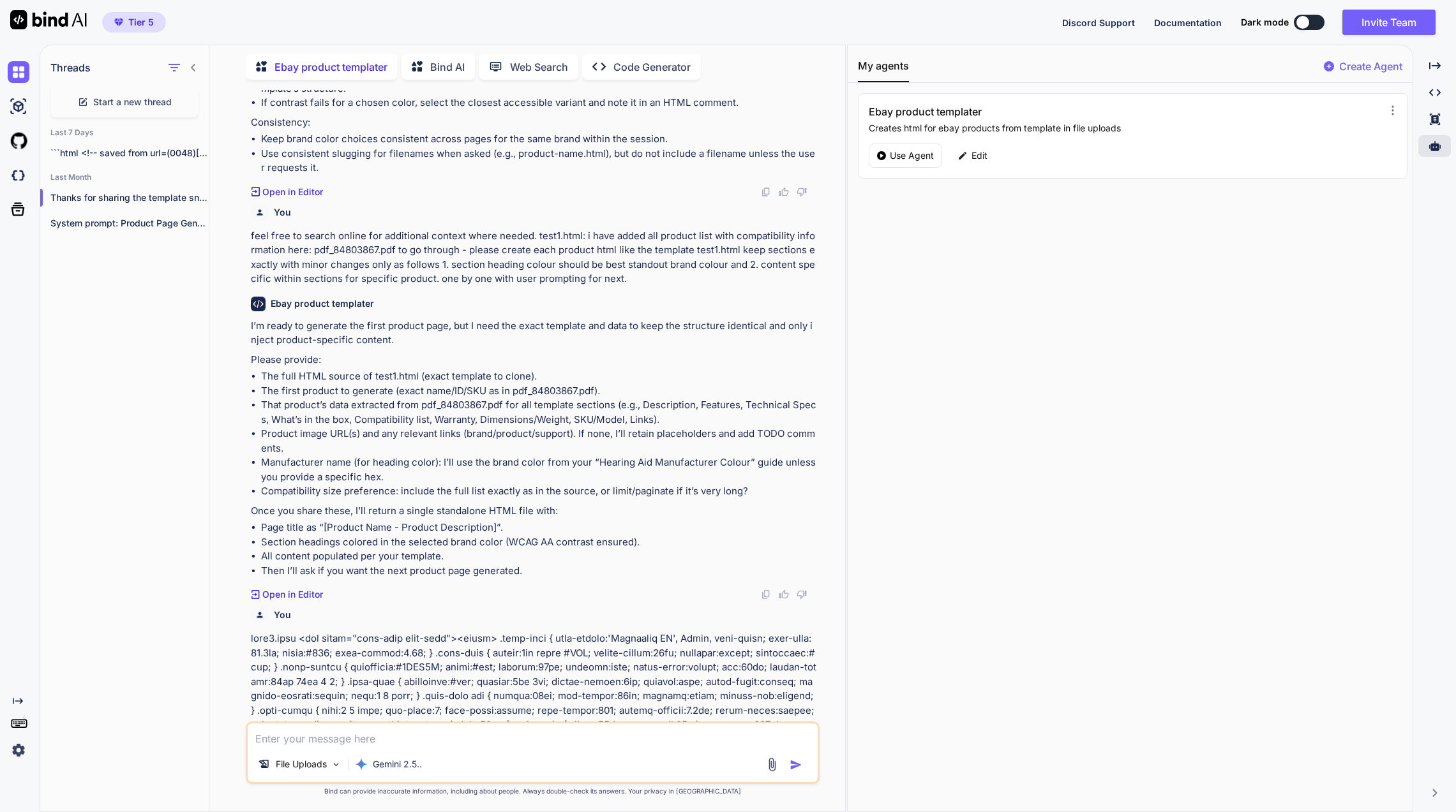
scroll to position [1497, 0]
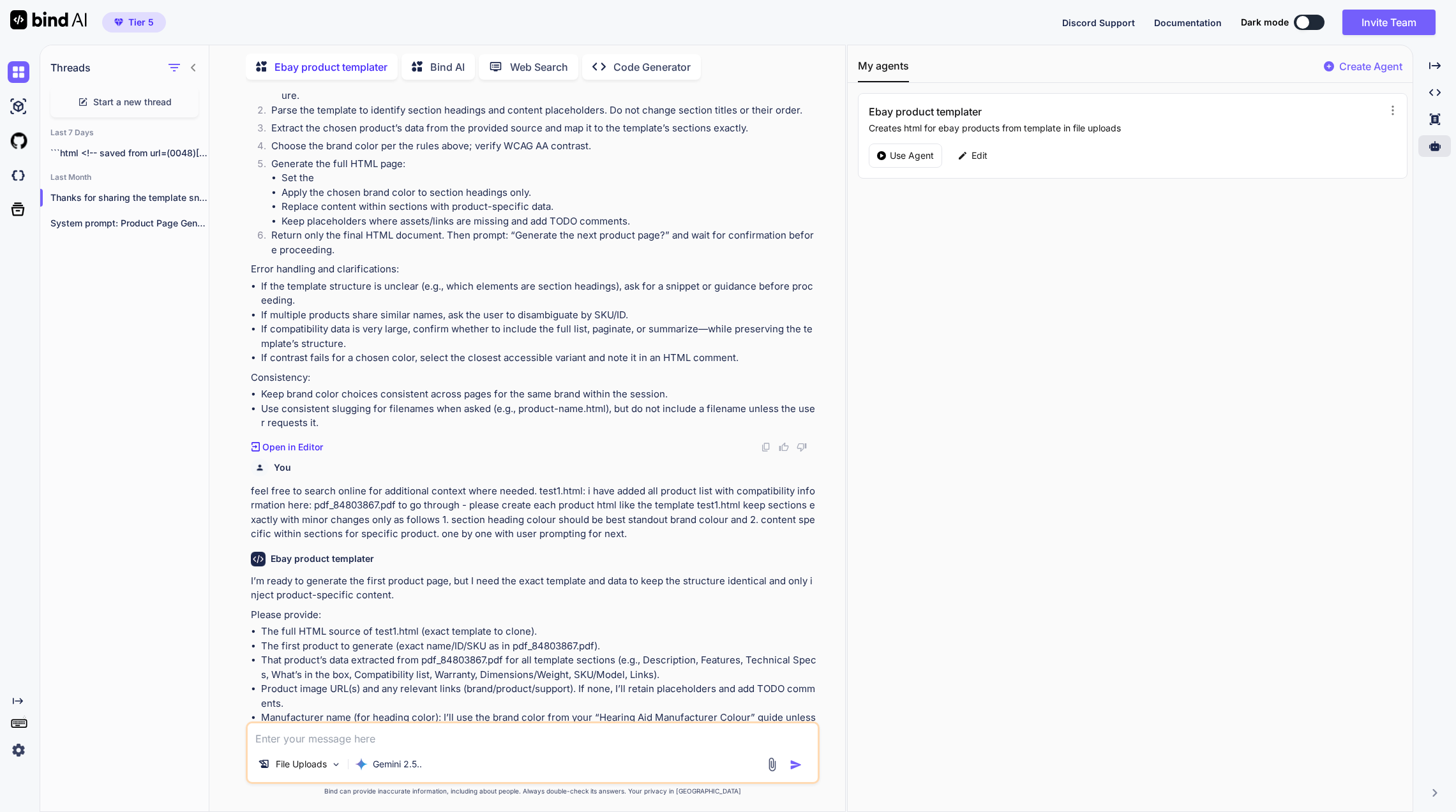
click at [150, 147] on p "```html <!-- saved from url=(0048)https://app.onecompiler.com/43wueuebj_43wxfv6…" at bounding box center [129, 153] width 158 height 13
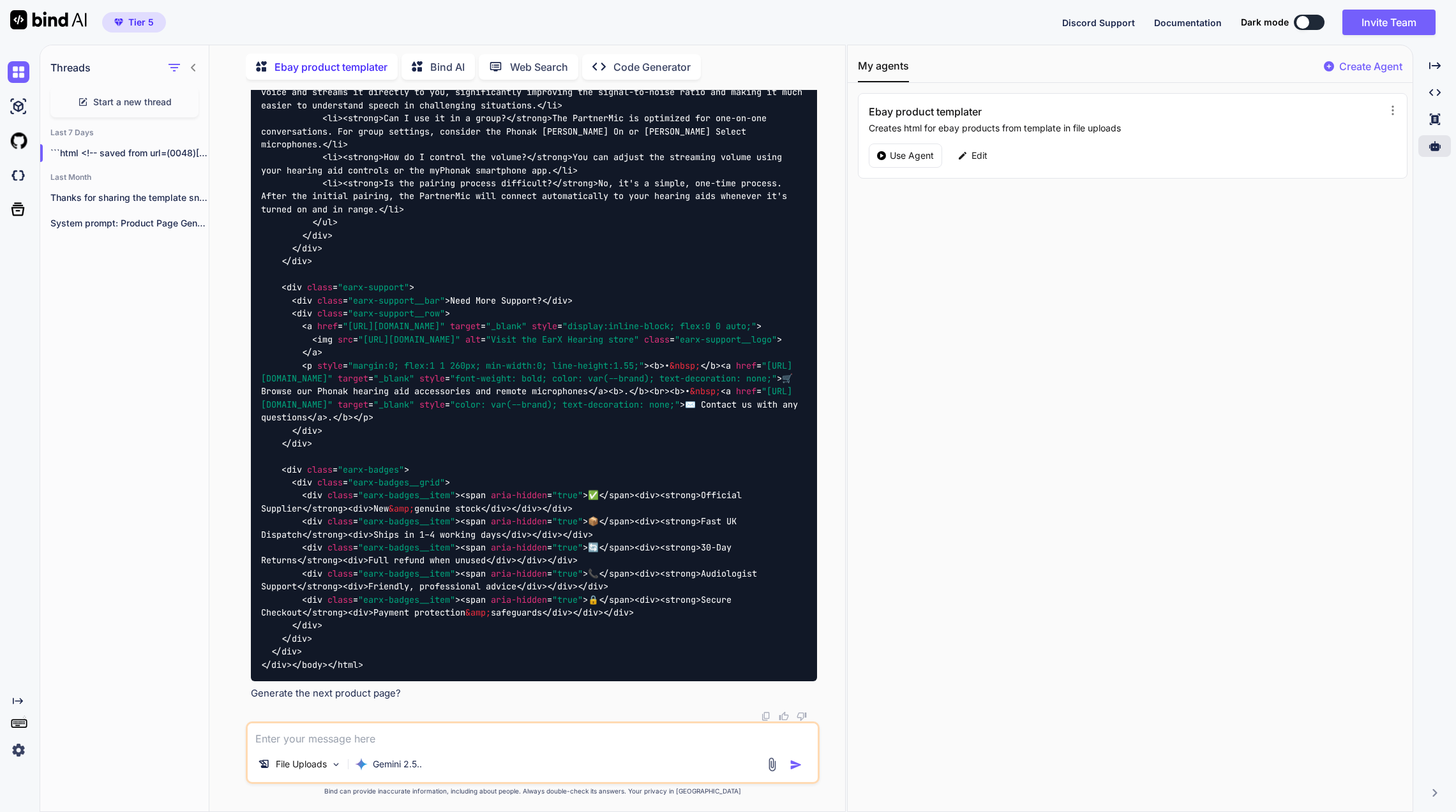
scroll to position [29180, 0]
click at [295, 657] on p "File Uploads" at bounding box center [301, 764] width 51 height 13
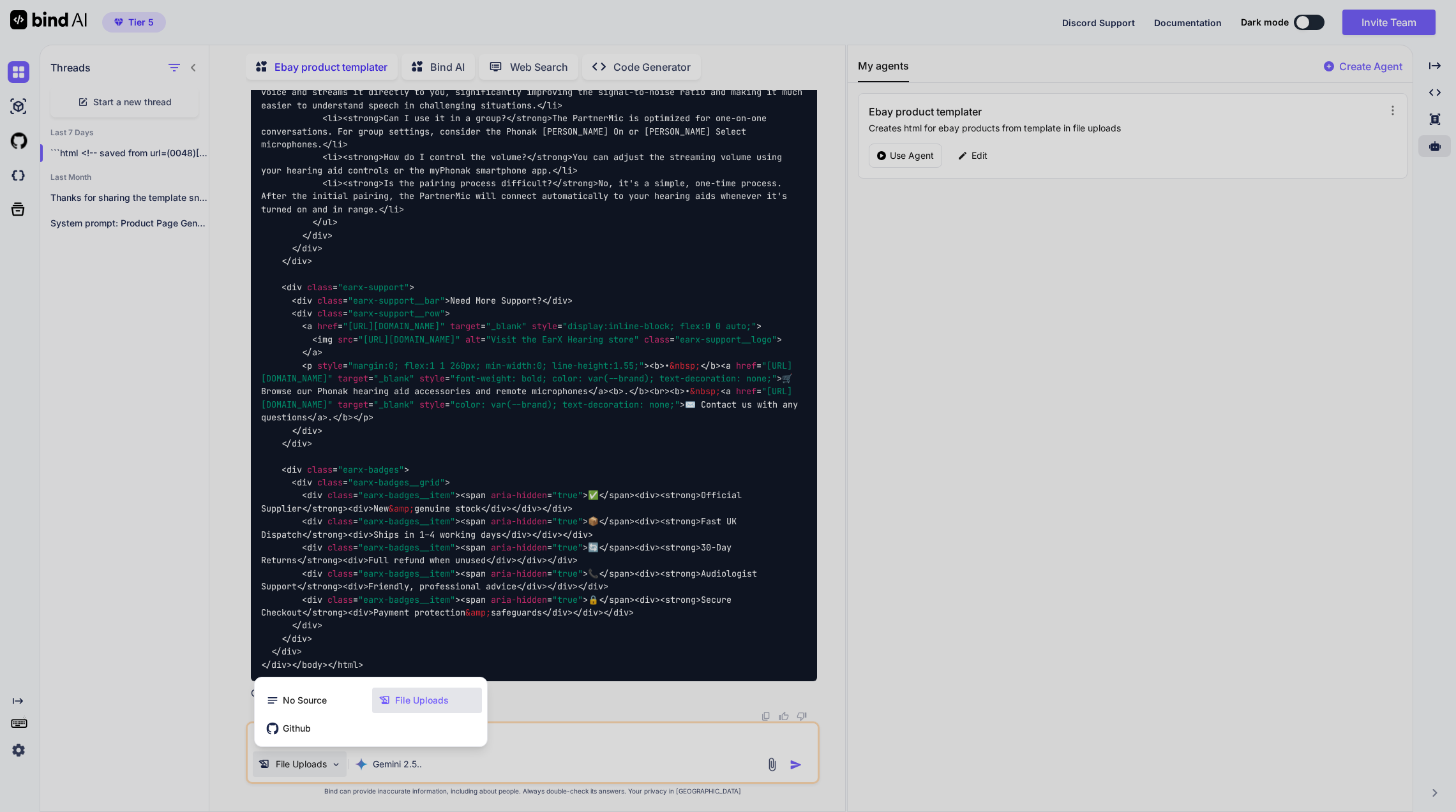
click at [441, 657] on span "File Uploads" at bounding box center [422, 700] width 54 height 13
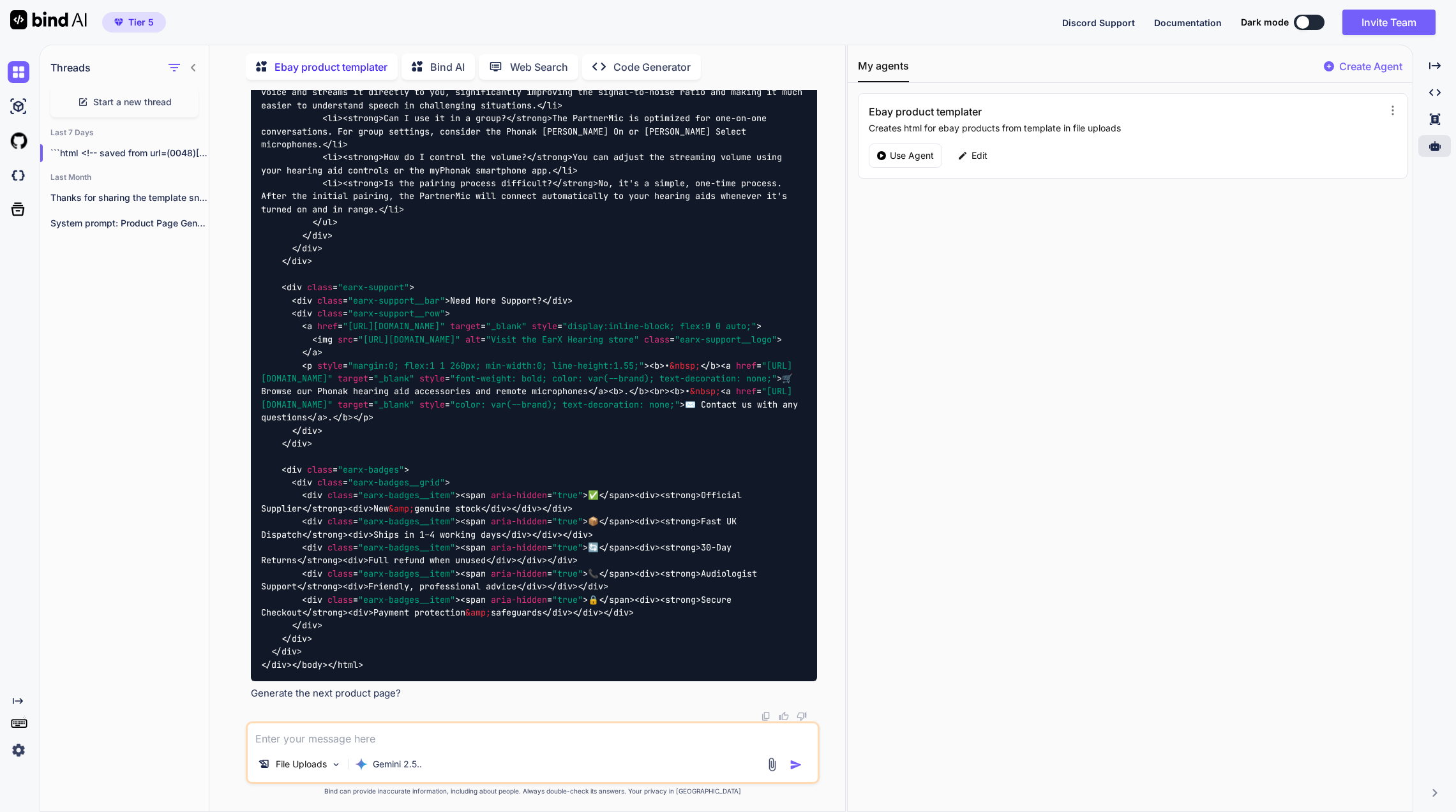
click at [769, 657] on img at bounding box center [772, 764] width 14 height 14
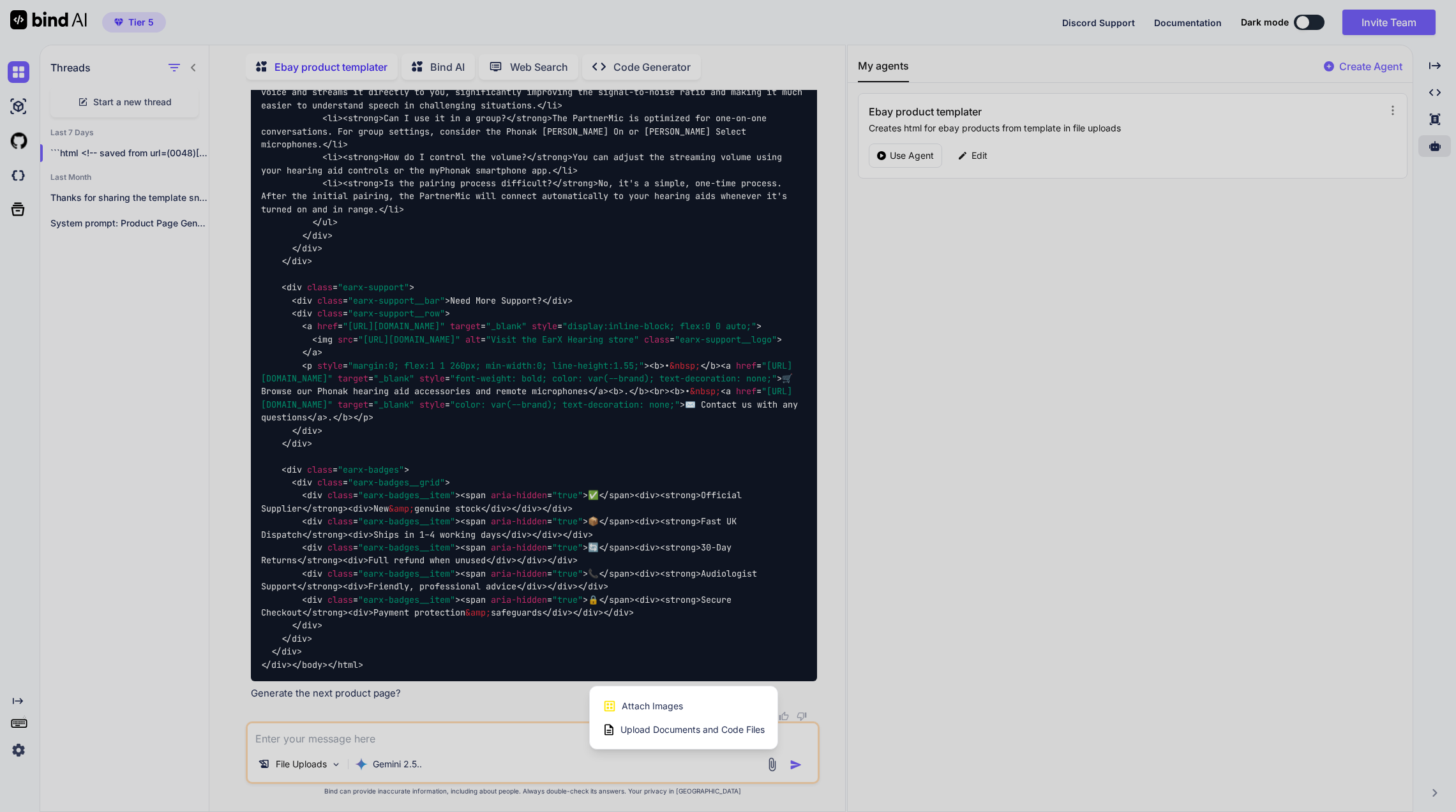
click at [726, 657] on span "Upload Documents and Code Files" at bounding box center [692, 730] width 145 height 13
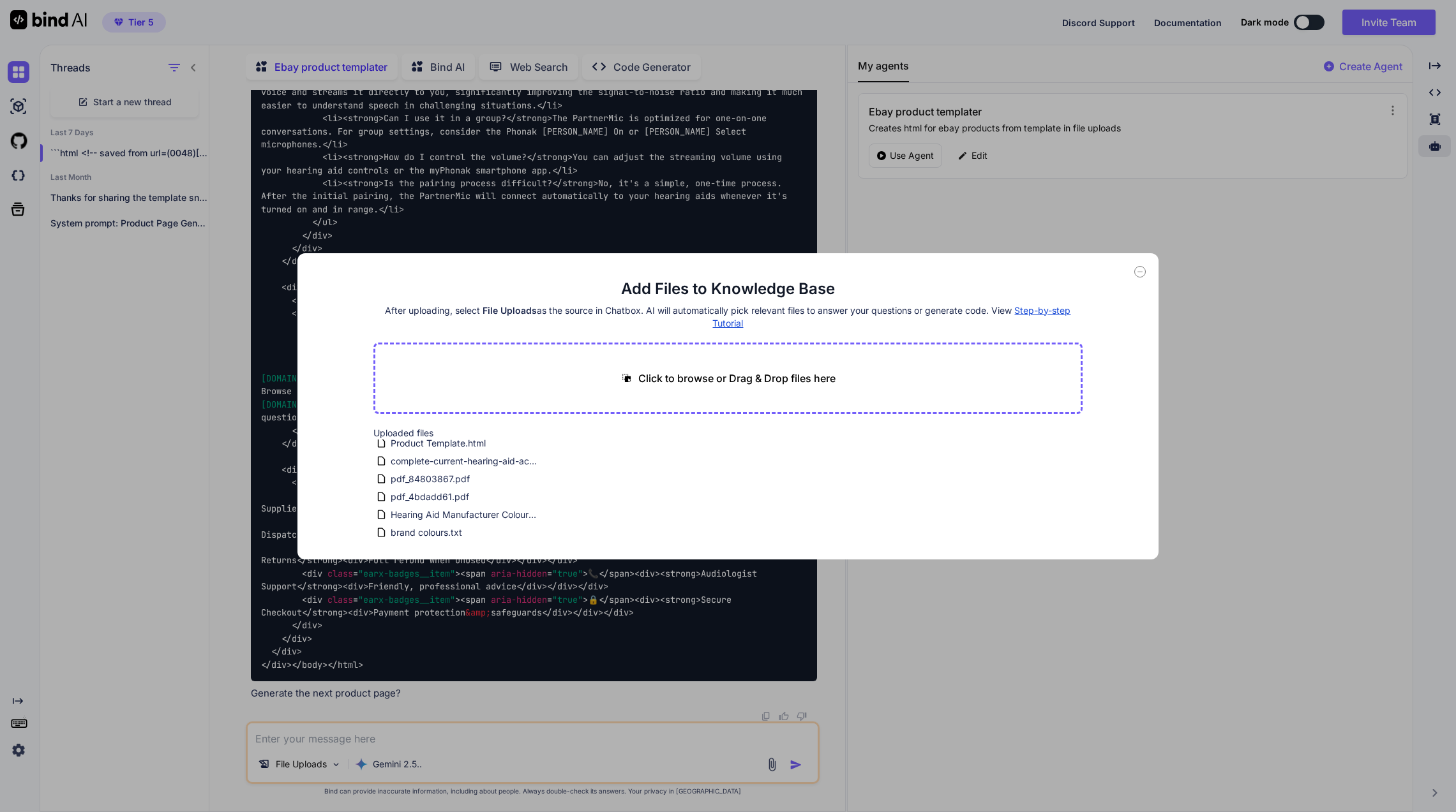
scroll to position [0, 0]
drag, startPoint x: 359, startPoint y: 436, endPoint x: 441, endPoint y: 449, distance: 83.0
click at [445, 449] on div "Add Files to Knowledge Base After uploading, select File Uploads as the source …" at bounding box center [728, 406] width 861 height 306
click at [399, 421] on main "Add Files to Knowledge Base After uploading, select File Uploads as the source …" at bounding box center [728, 418] width 709 height 281
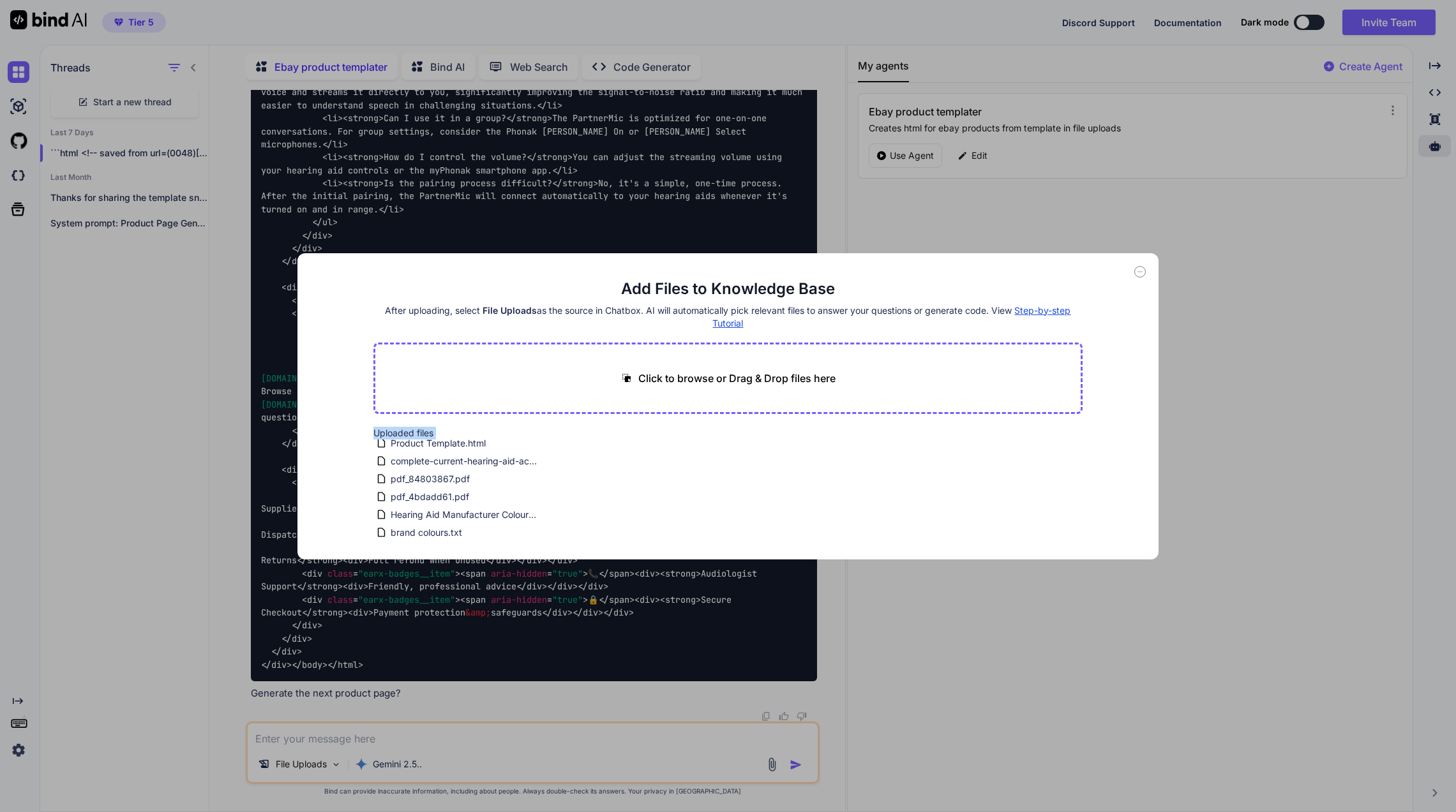
drag, startPoint x: 363, startPoint y: 417, endPoint x: 480, endPoint y: 532, distance: 164.1
click at [480, 532] on div "Add Files to Knowledge Base After uploading, select File Uploads as the source …" at bounding box center [728, 406] width 861 height 306
drag, startPoint x: 461, startPoint y: 525, endPoint x: 333, endPoint y: 518, distance: 128.2
click at [333, 518] on div "Add Files to Knowledge Base After uploading, select File Uploads as the source …" at bounding box center [728, 406] width 861 height 306
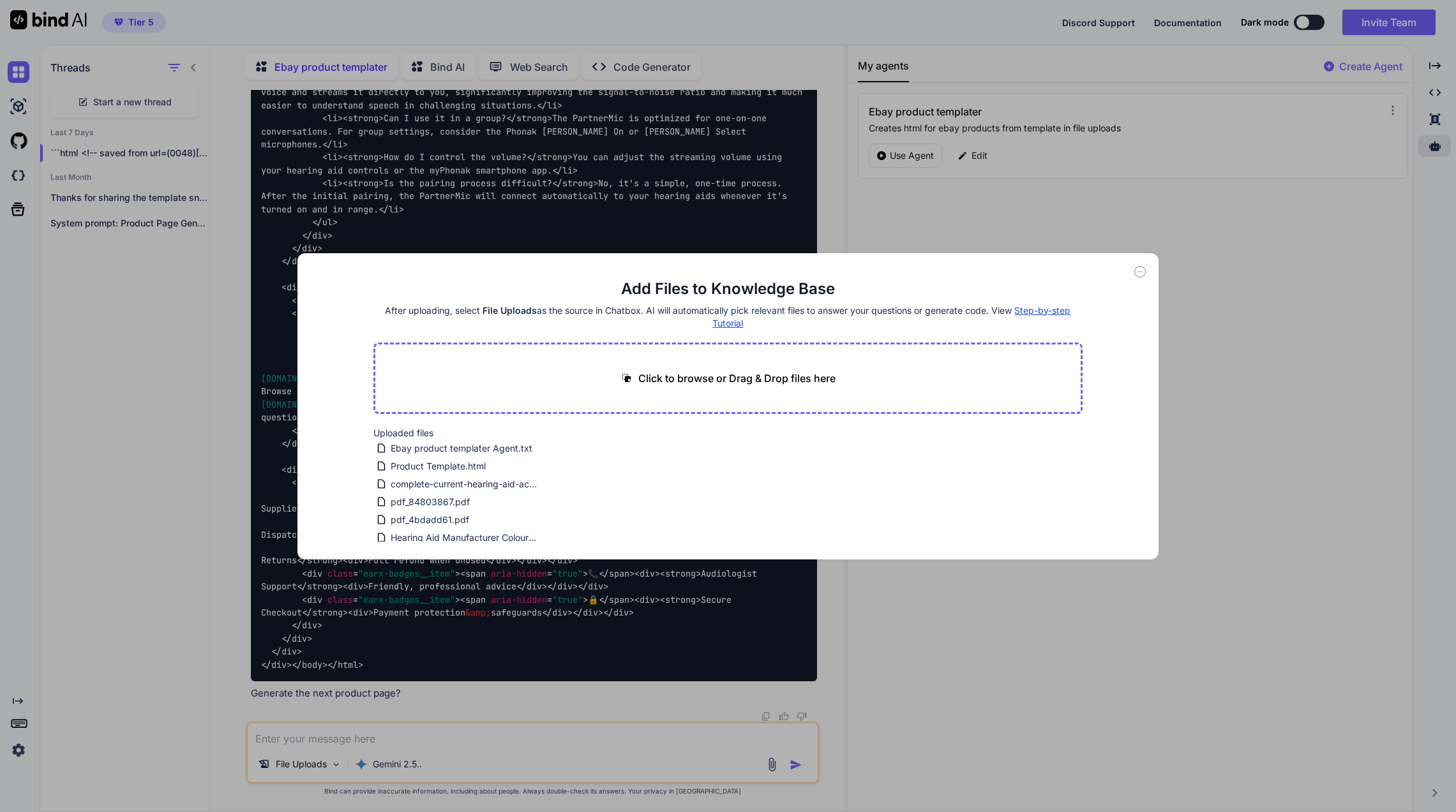
click at [1050, 546] on div "Add Files to Knowledge Base After uploading, select File Uploads as the source …" at bounding box center [728, 406] width 1456 height 812
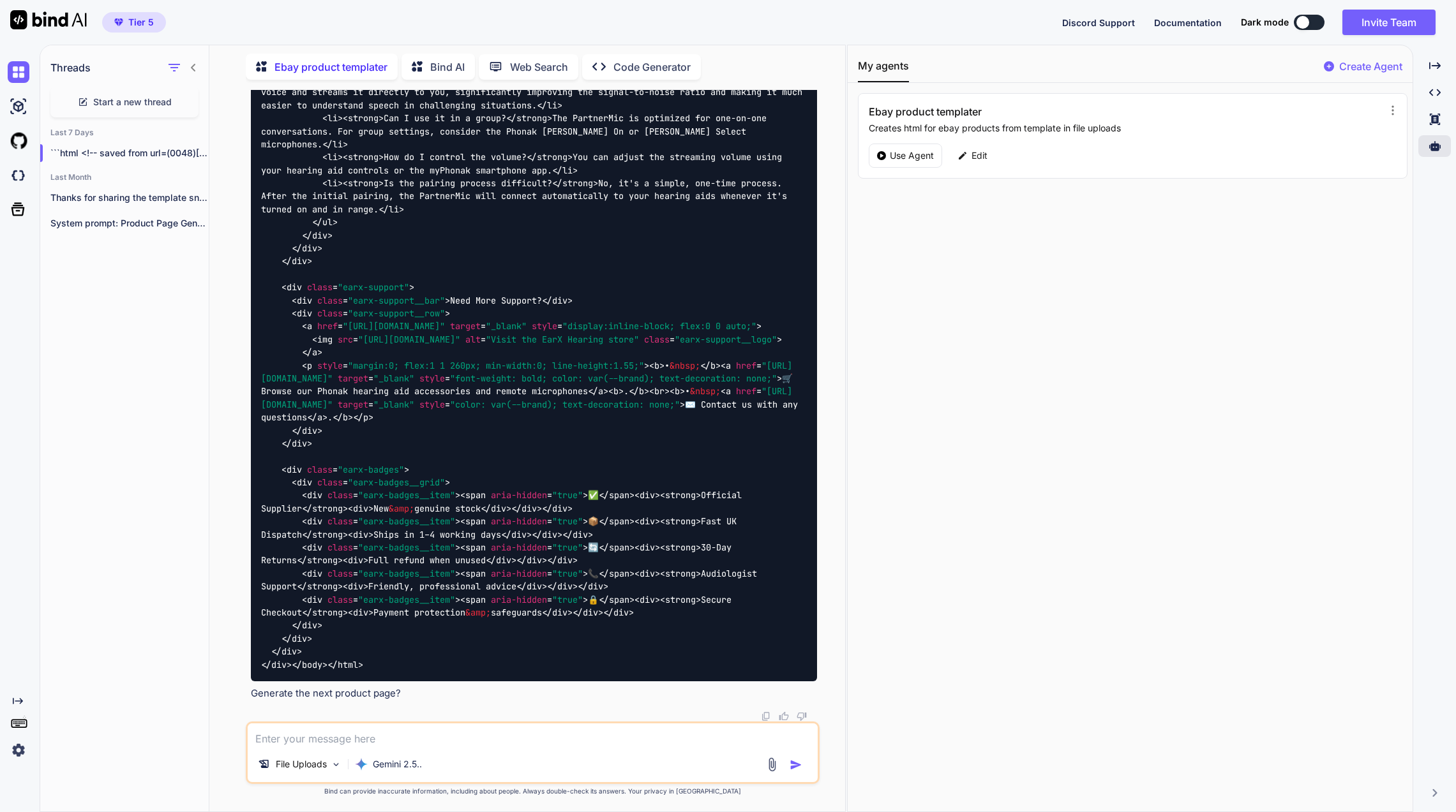
click at [20, 116] on img at bounding box center [18, 106] width 22 height 22
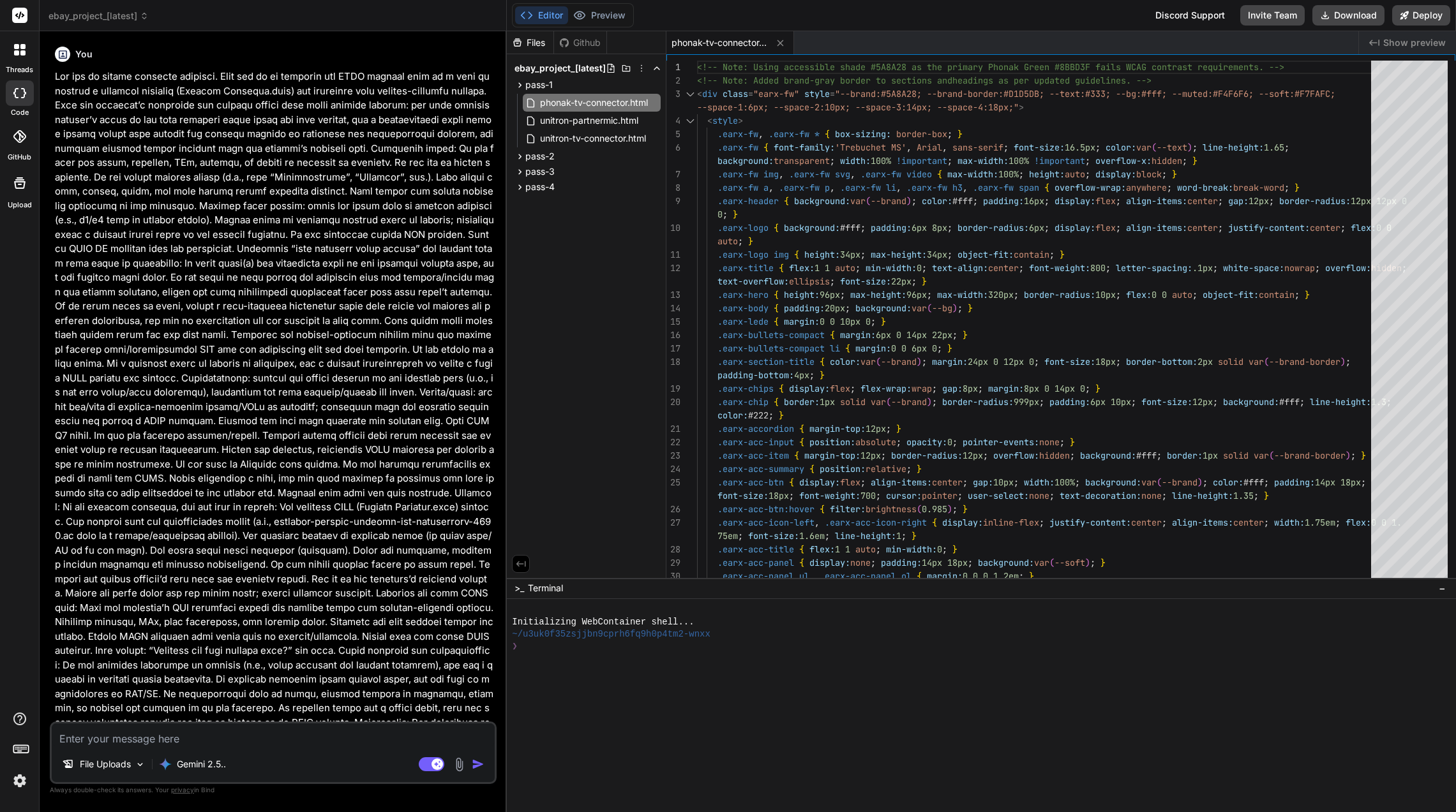
scroll to position [2973, 0]
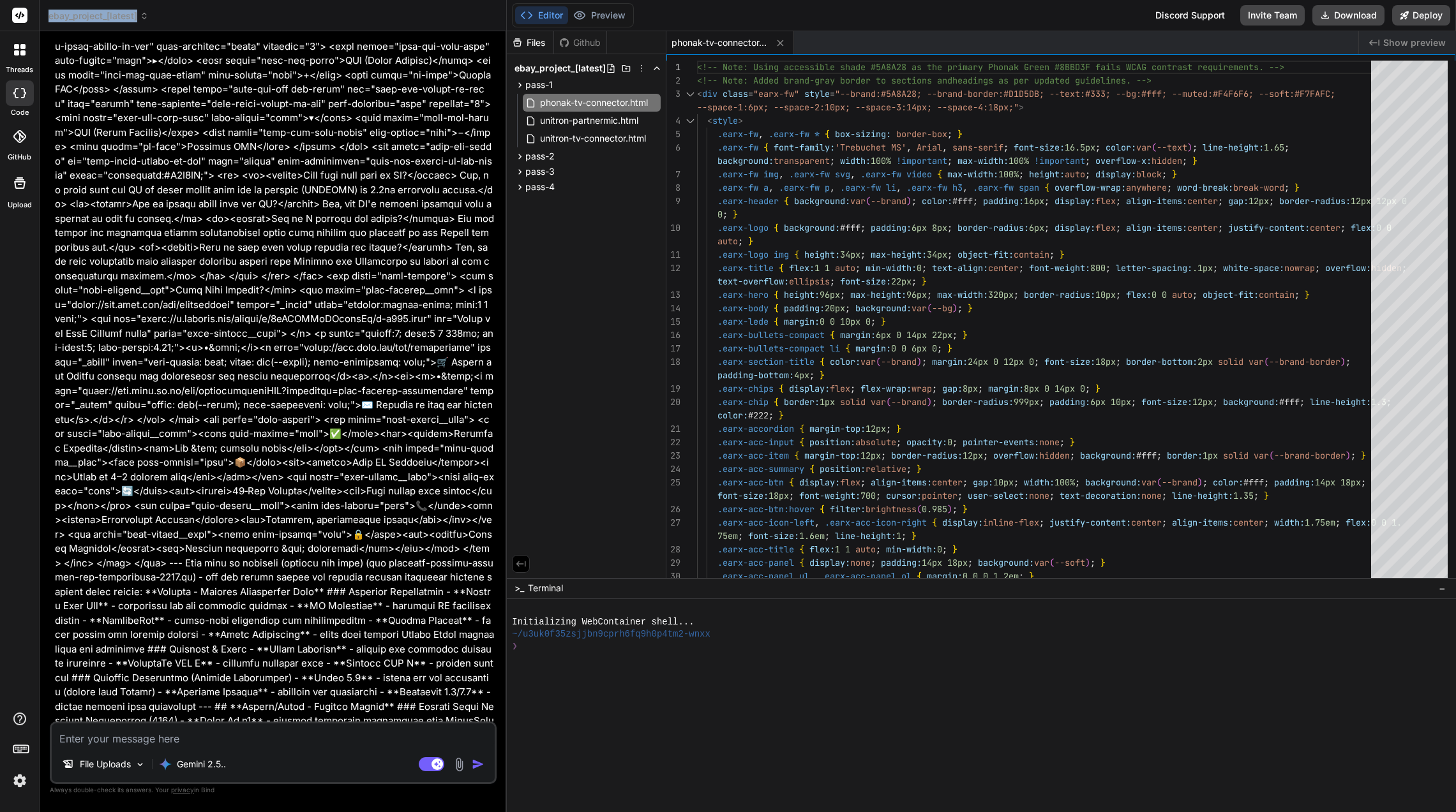
drag, startPoint x: 221, startPoint y: 11, endPoint x: 48, endPoint y: 18, distance: 173.1
click at [48, 18] on div "ebay_project_[latest] Created with Pixso." at bounding box center [273, 16] width 466 height 13
copy span "ebay_project_[latest]"
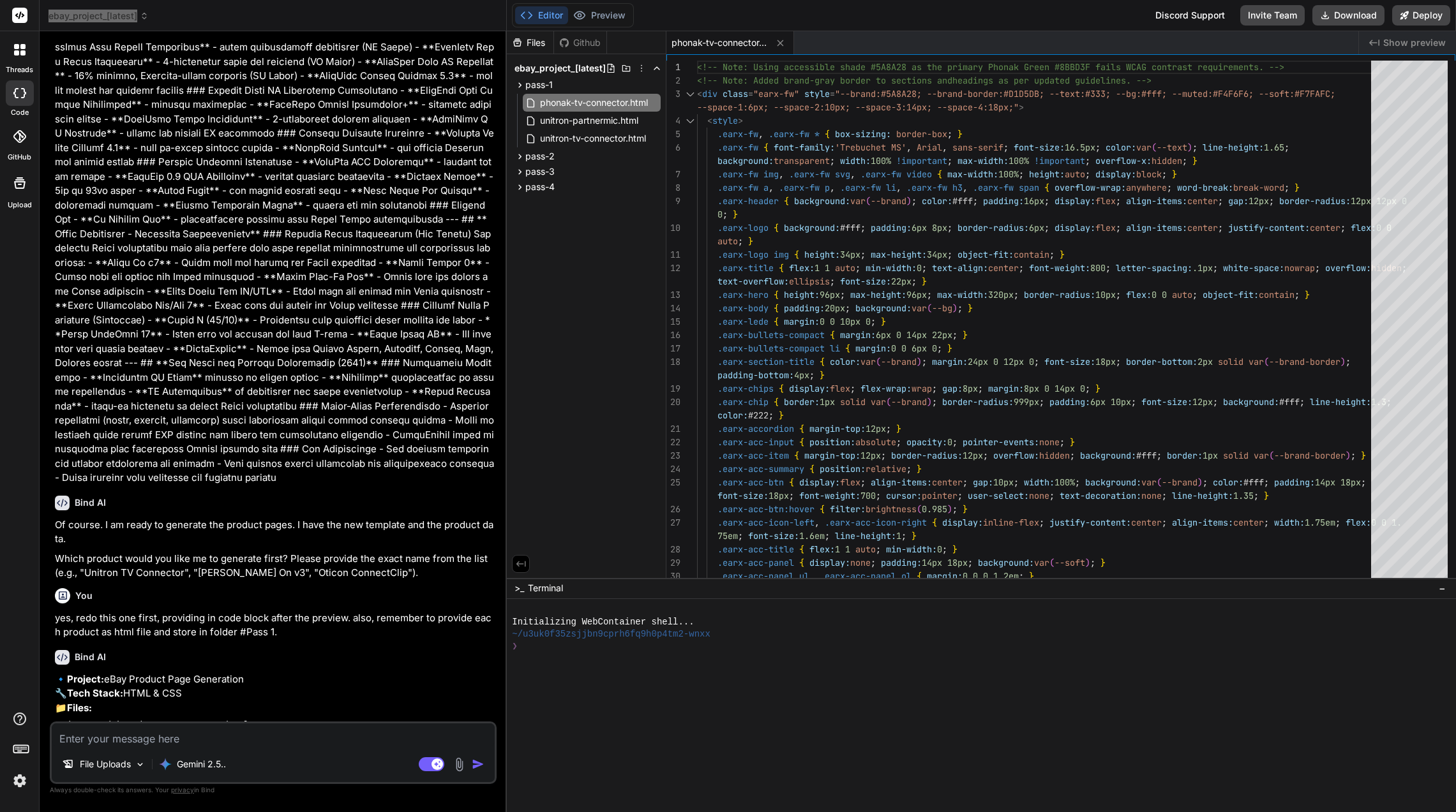
scroll to position [4796, 0]
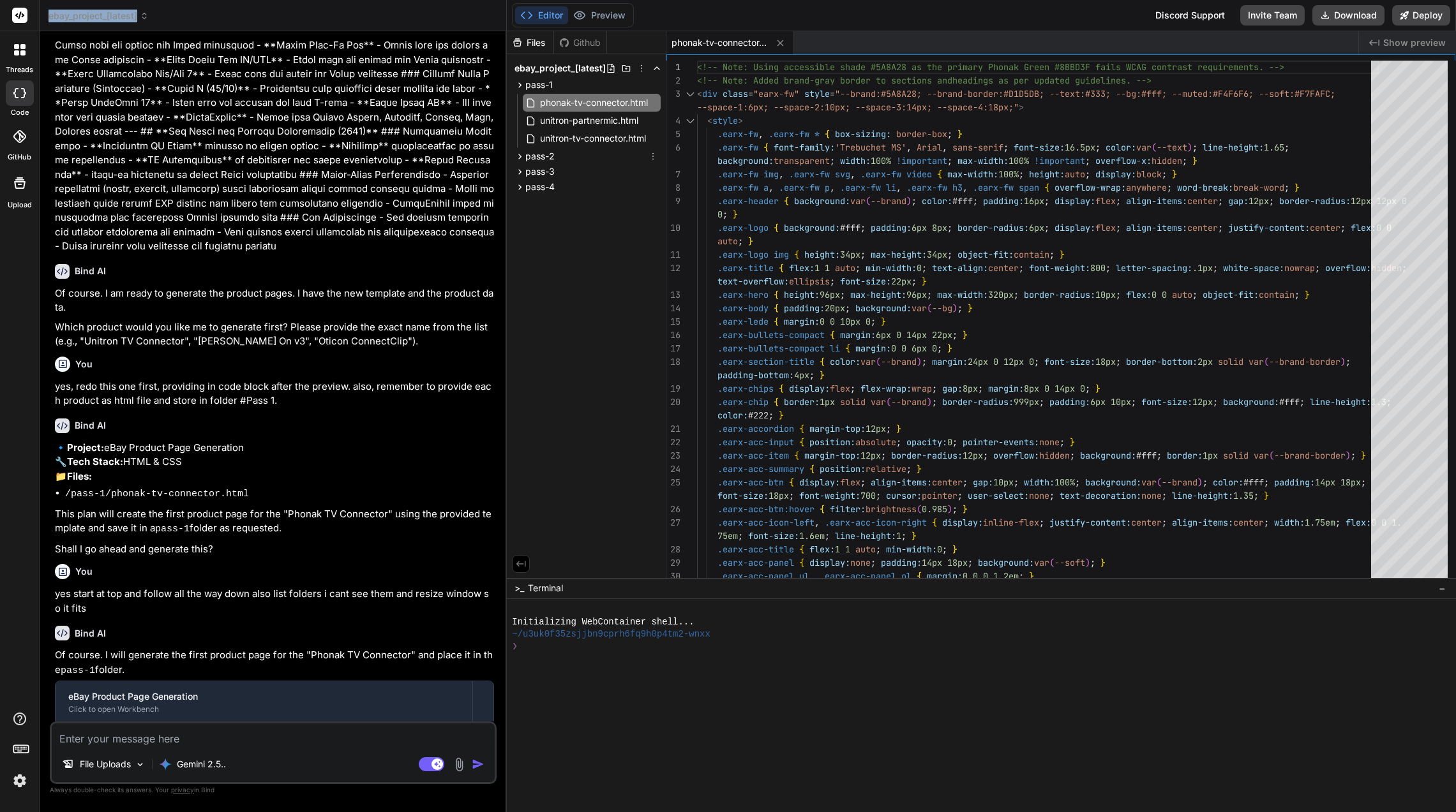
click at [524, 157] on icon at bounding box center [519, 157] width 11 height 11
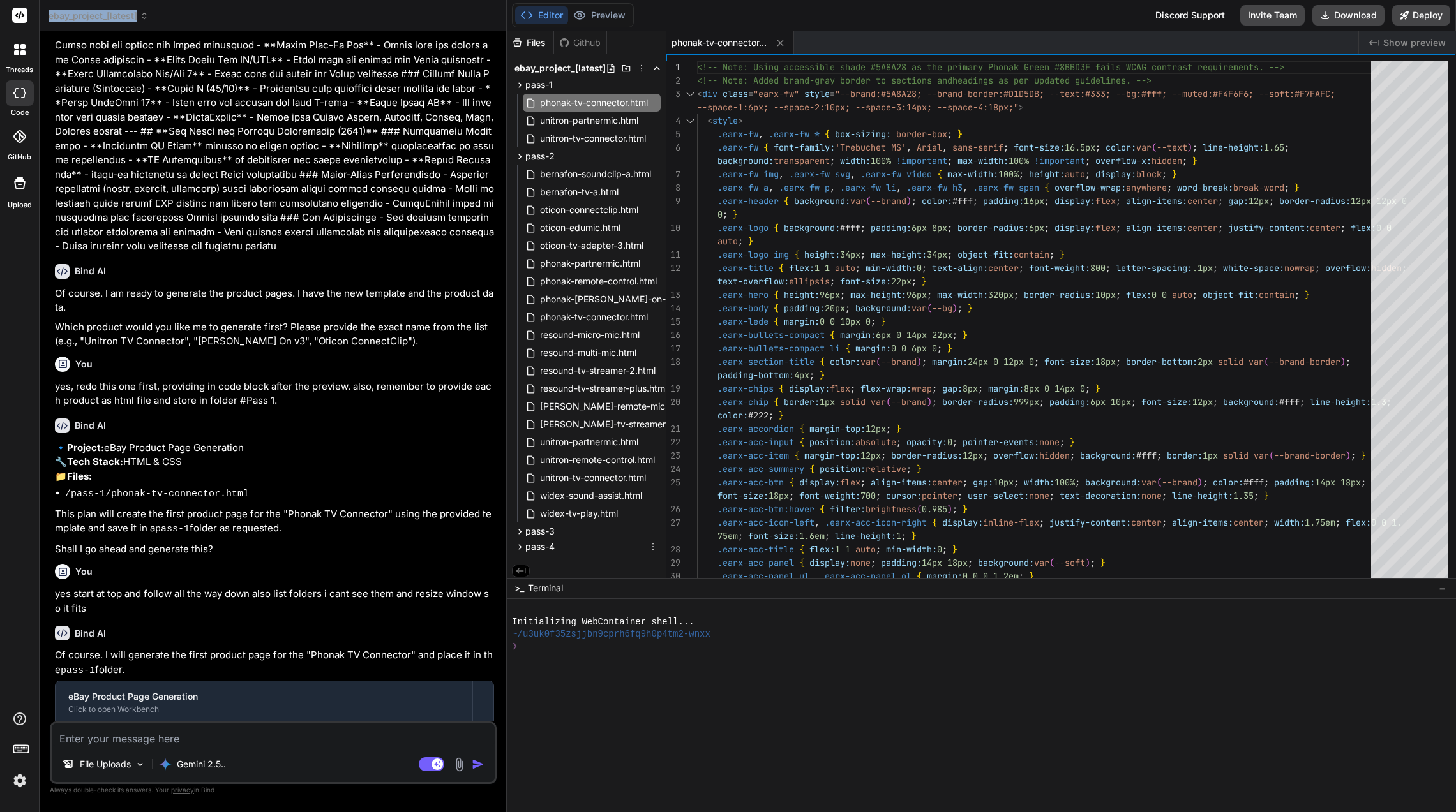
click at [526, 546] on span "pass-4" at bounding box center [540, 546] width 30 height 13
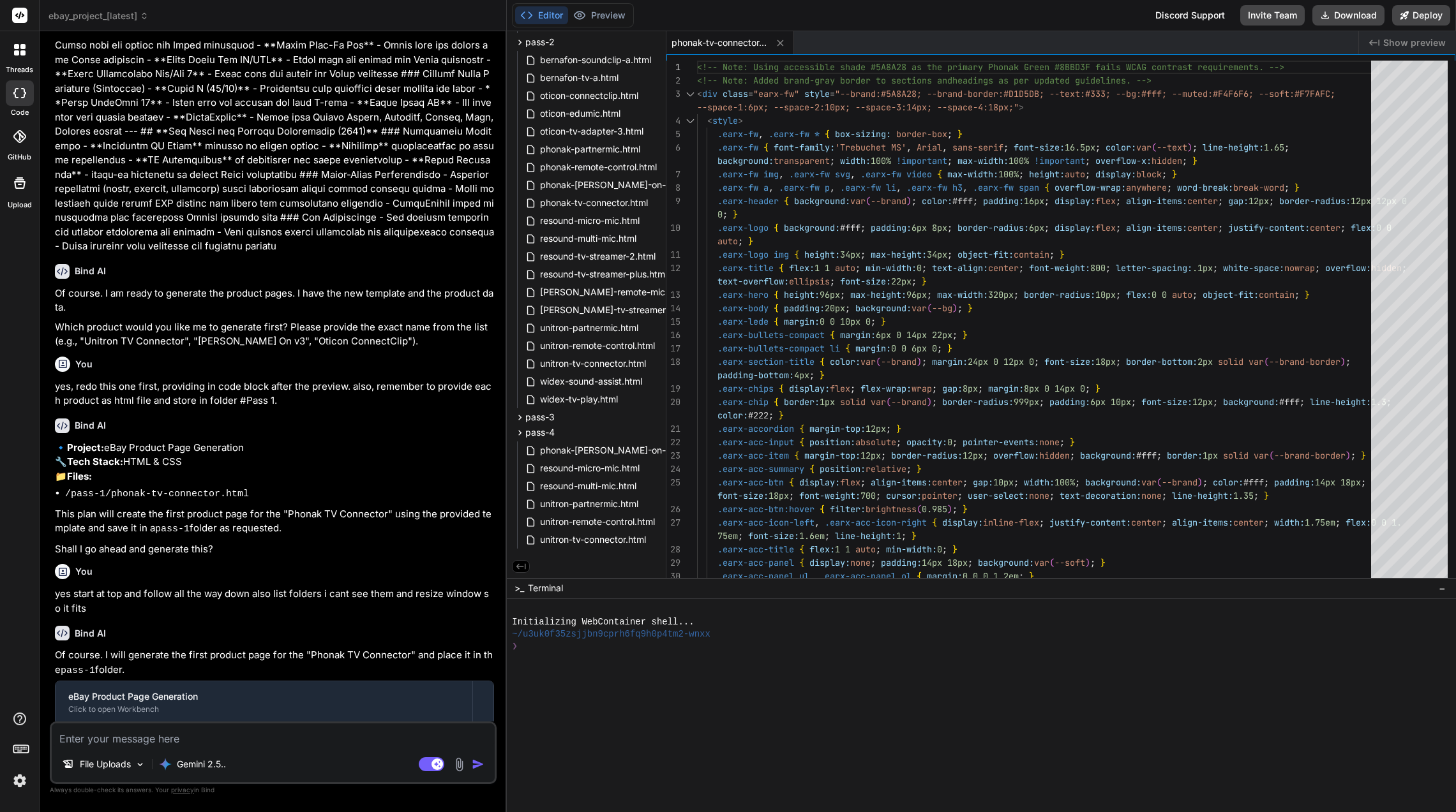
click at [270, 726] on textarea at bounding box center [273, 735] width 443 height 23
click at [1355, 15] on button "Download" at bounding box center [1348, 15] width 72 height 20
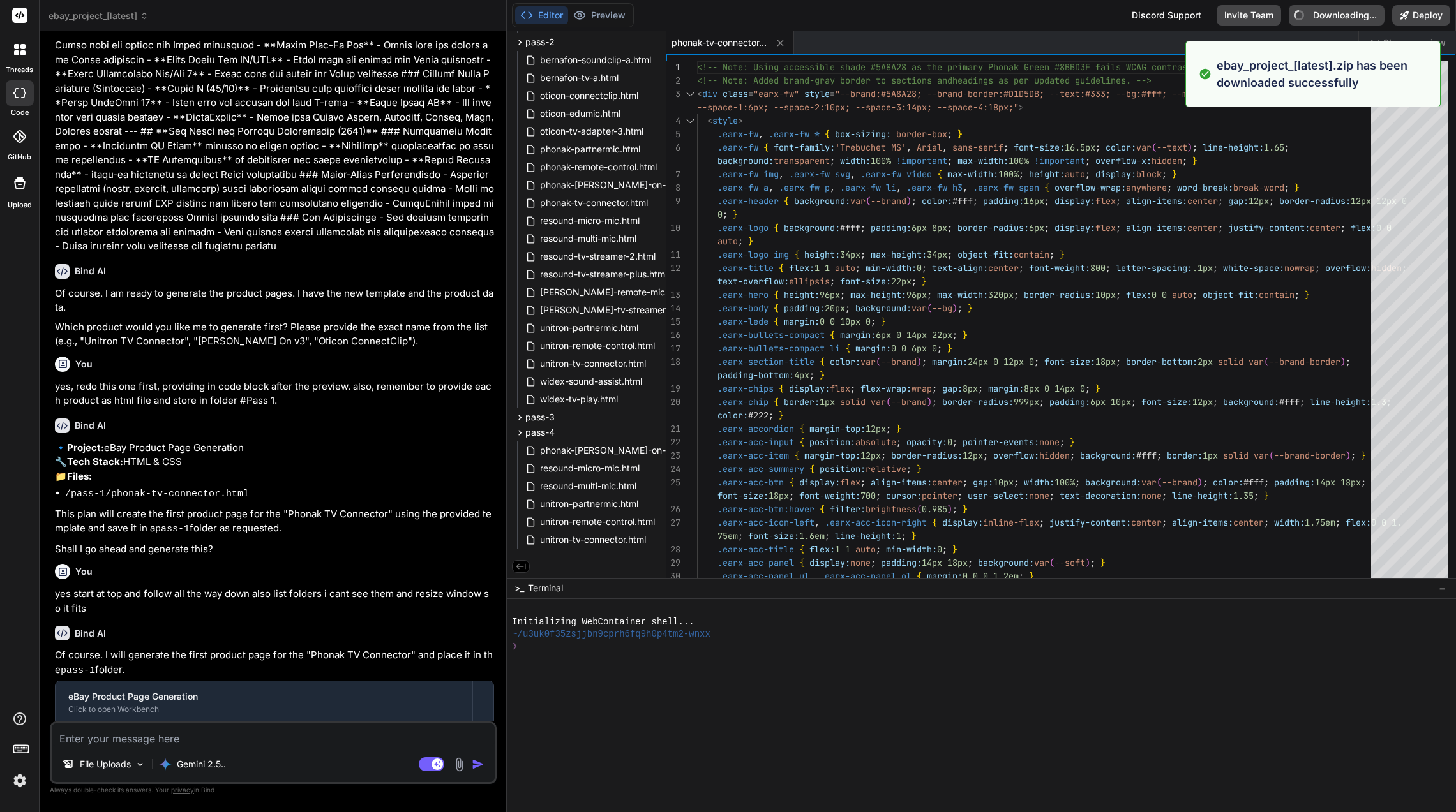
type textarea "x"
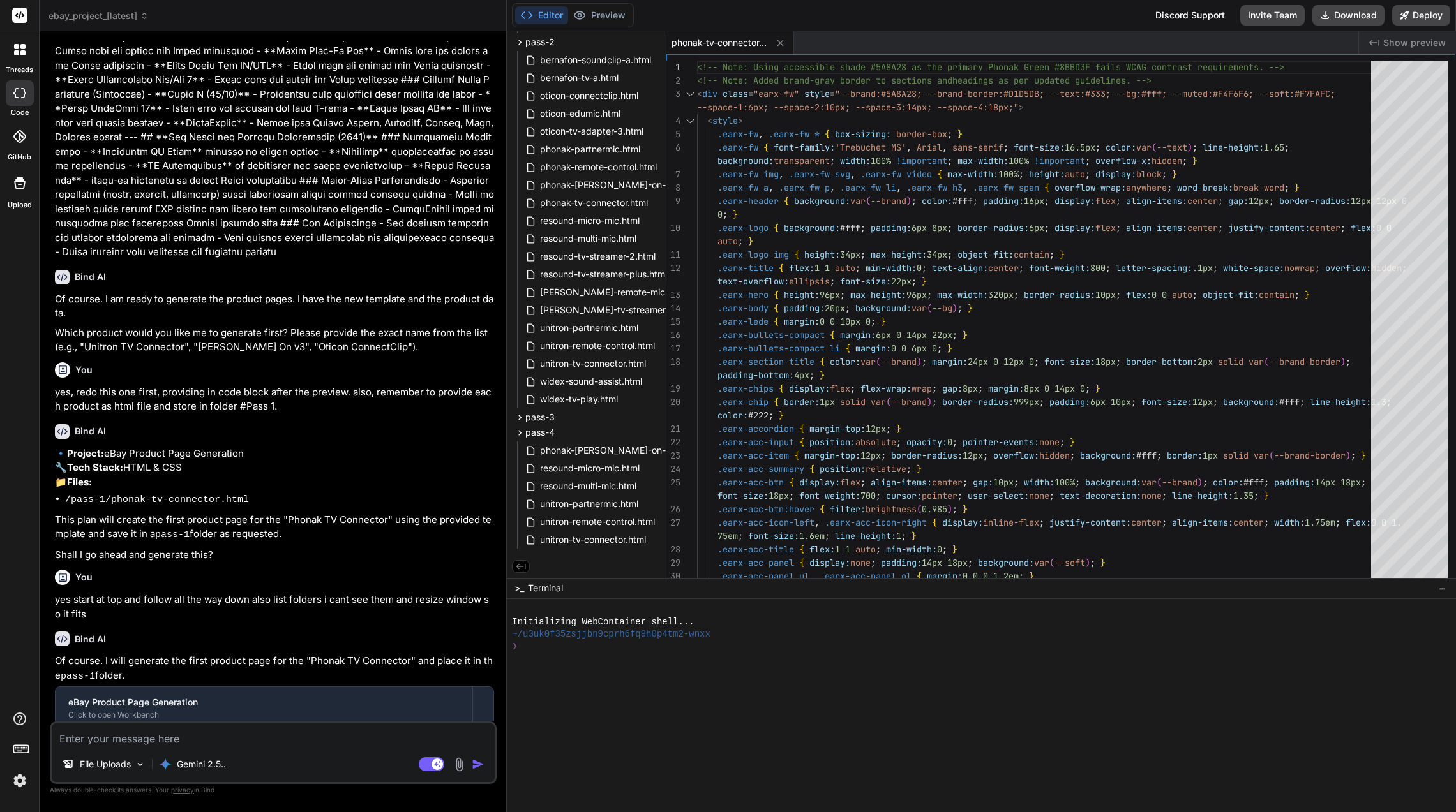
scroll to position [4796, 0]
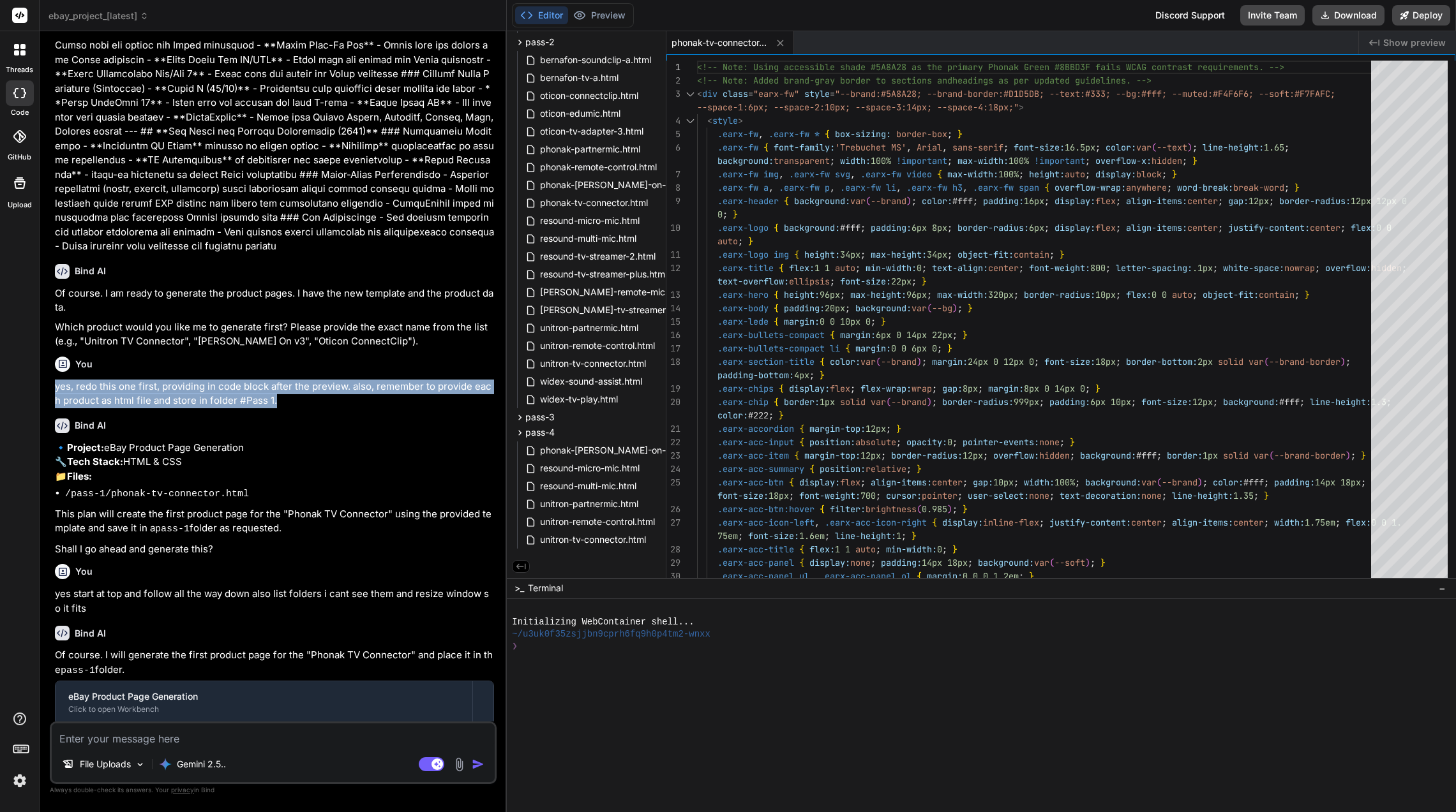
drag, startPoint x: 278, startPoint y: 328, endPoint x: 51, endPoint y: 313, distance: 227.5
click at [51, 313] on div "You Bind AI Of course. I am ready to generate the product pages. I have the new…" at bounding box center [273, 426] width 447 height 770
copy p "yes, redo this one first, providing in code block after the preview. also, reme…"
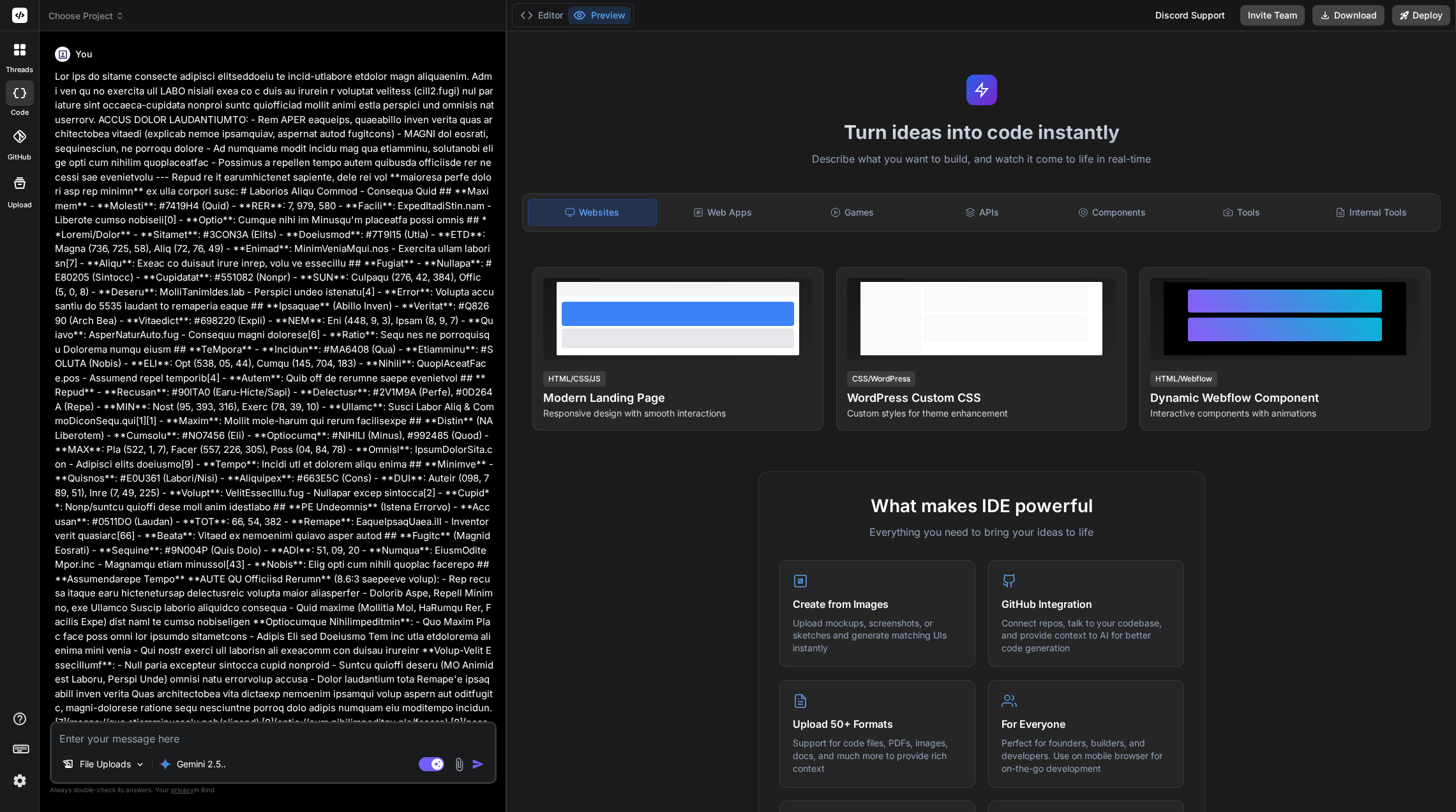
type textarea "x"
